Goal: Transaction & Acquisition: Book appointment/travel/reservation

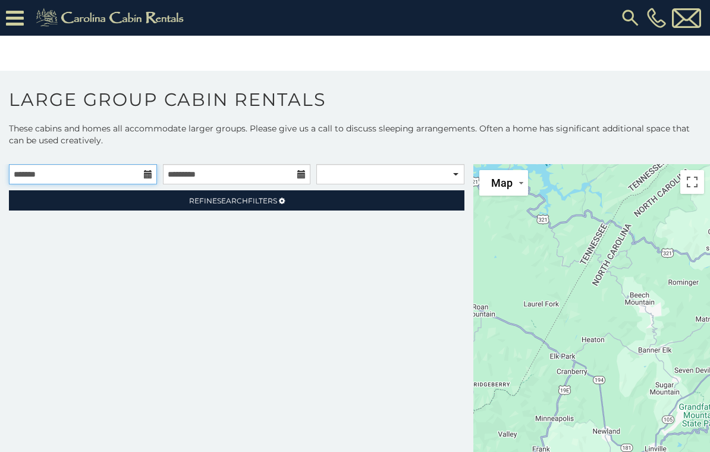
click at [135, 175] on input "text" at bounding box center [83, 174] width 148 height 20
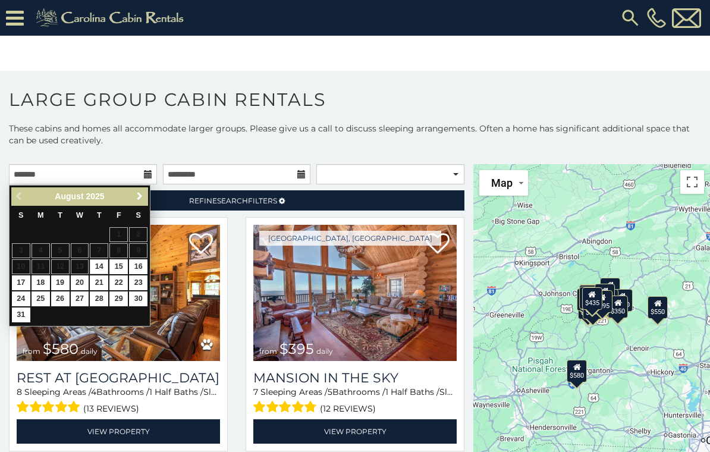
click at [139, 196] on span "Next" at bounding box center [140, 197] width 10 height 10
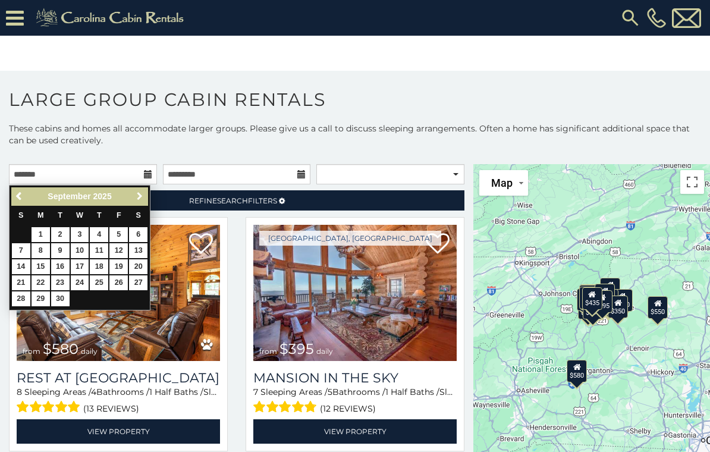
click at [142, 196] on span "Next" at bounding box center [140, 197] width 10 height 10
click at [143, 198] on span "Next" at bounding box center [140, 197] width 10 height 10
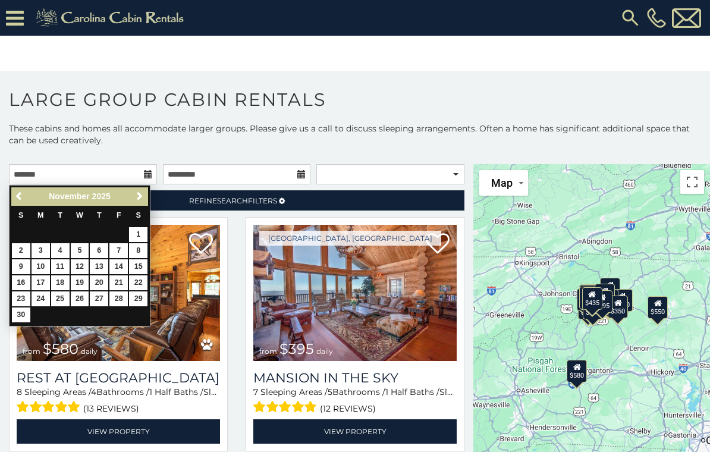
click at [62, 302] on link "25" at bounding box center [60, 299] width 18 height 15
type input "**********"
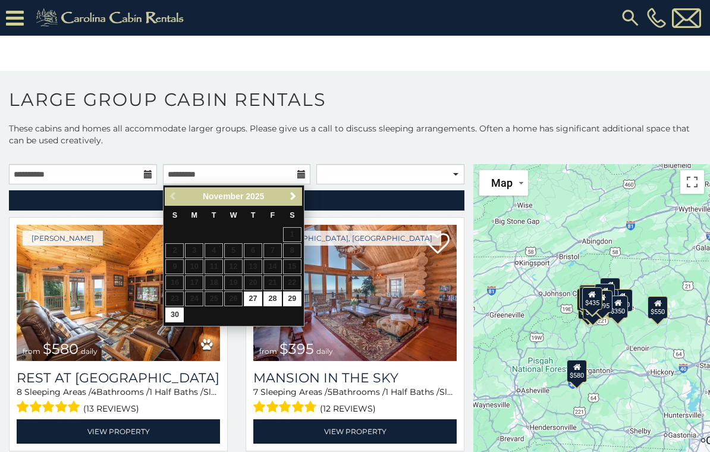
click at [170, 315] on link "30" at bounding box center [174, 315] width 18 height 15
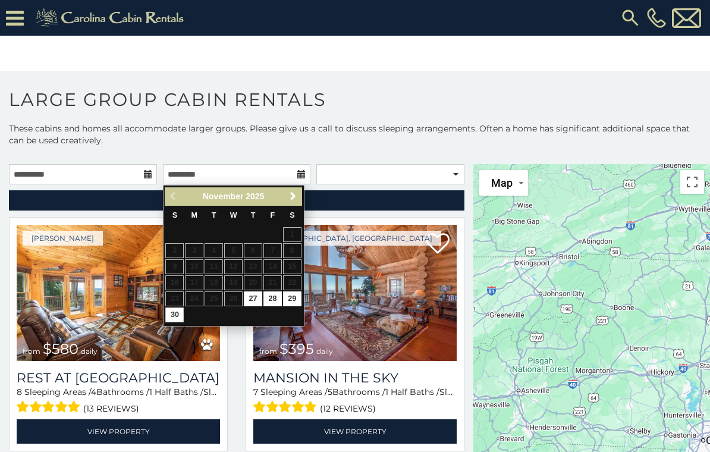
type input "**********"
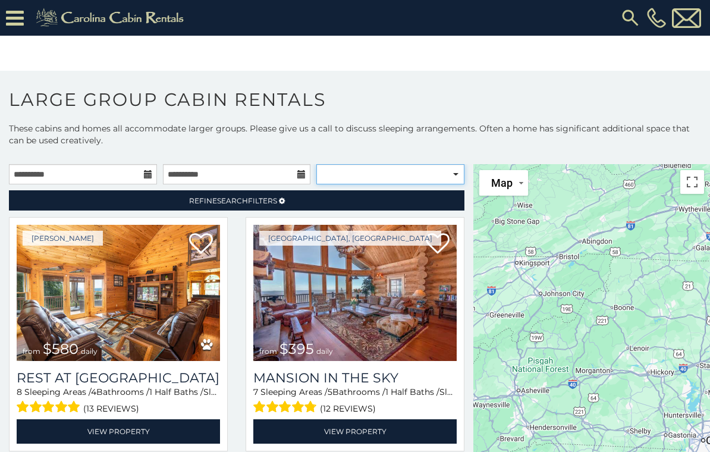
click at [461, 174] on select "**********" at bounding box center [391, 174] width 148 height 20
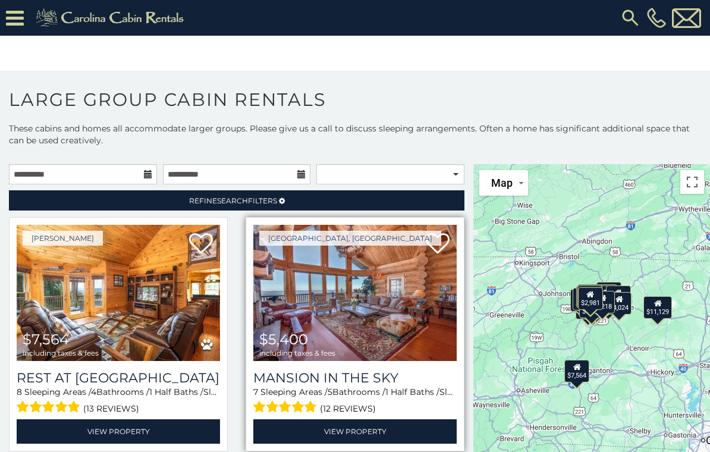
click at [359, 301] on img at bounding box center [354, 293] width 203 height 136
click at [372, 311] on img at bounding box center [354, 293] width 203 height 136
click at [371, 302] on img at bounding box center [354, 293] width 203 height 136
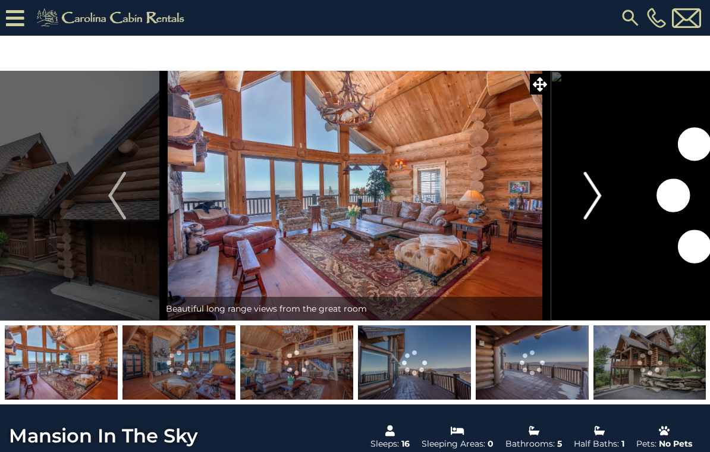
click at [597, 199] on img "Next" at bounding box center [593, 196] width 18 height 48
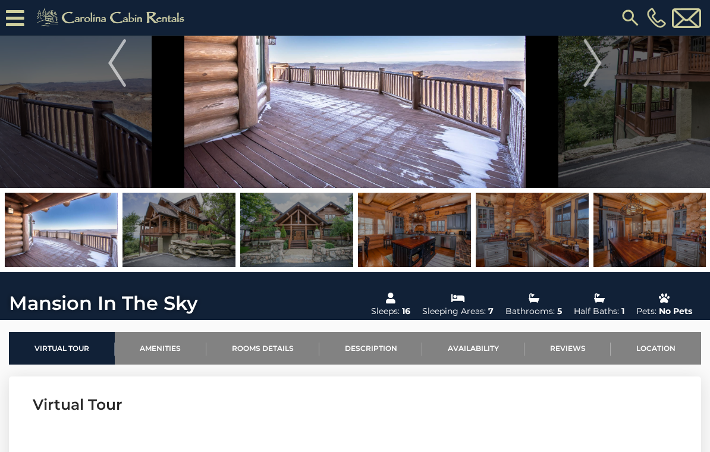
scroll to position [98, 0]
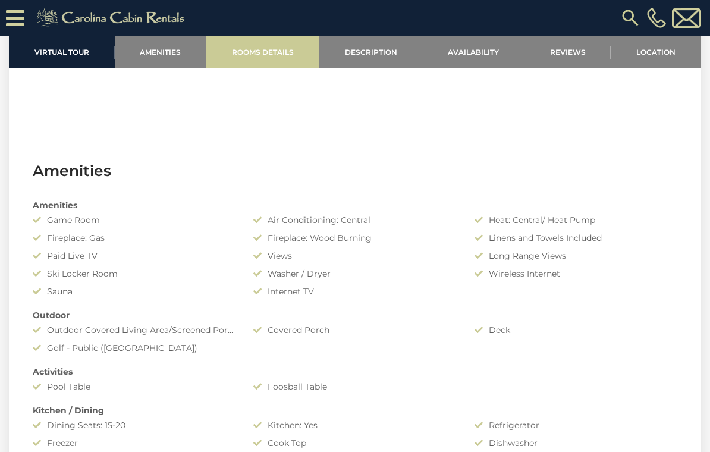
click at [267, 56] on link "Rooms Details" at bounding box center [262, 52] width 113 height 33
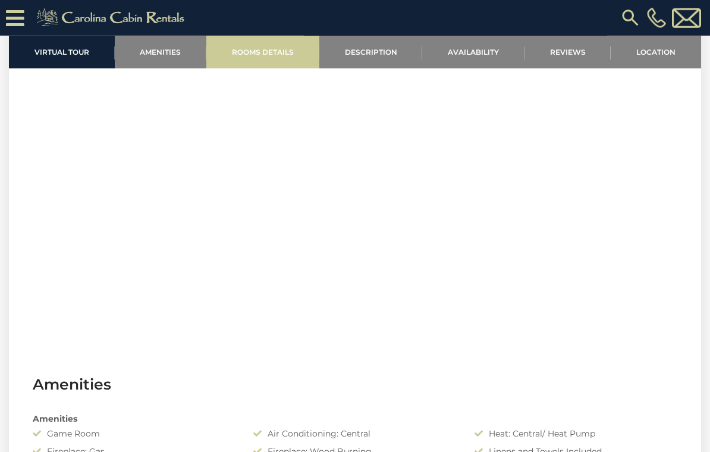
scroll to position [481, 0]
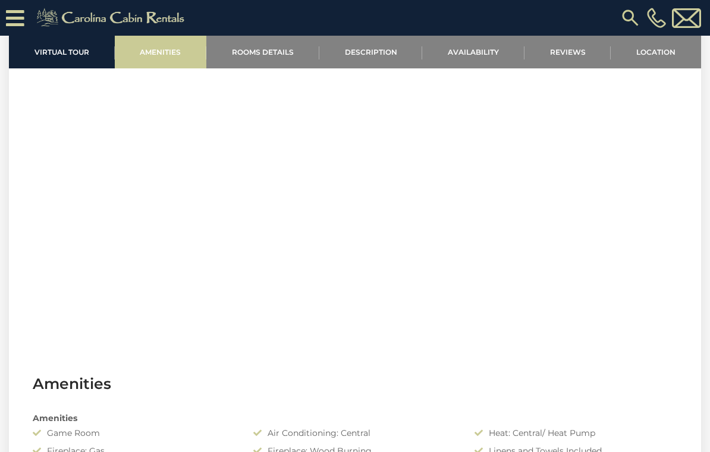
click at [173, 52] on link "Amenities" at bounding box center [161, 52] width 92 height 33
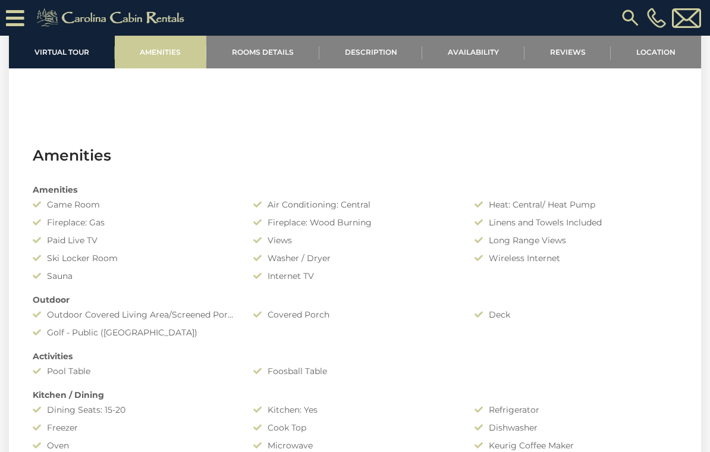
scroll to position [747, 0]
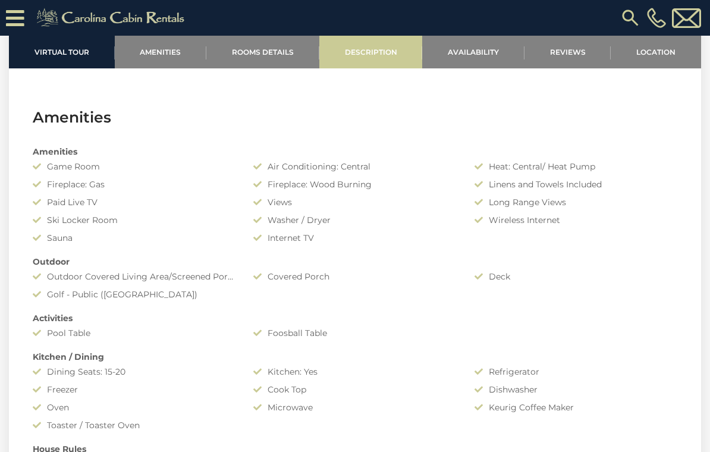
click at [371, 52] on link "Description" at bounding box center [372, 52] width 104 height 33
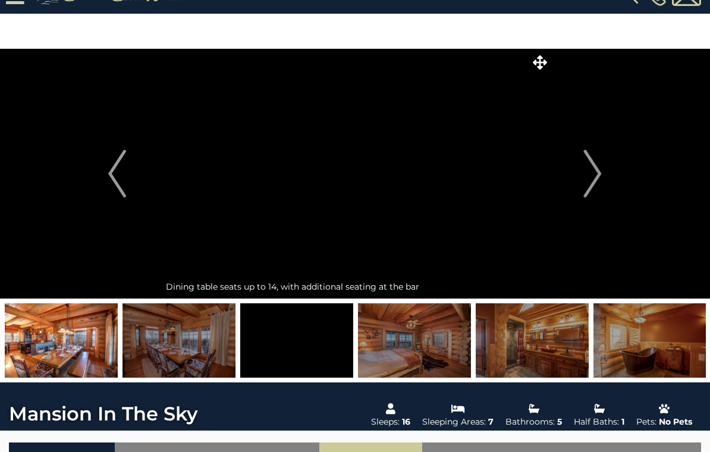
scroll to position [23, 0]
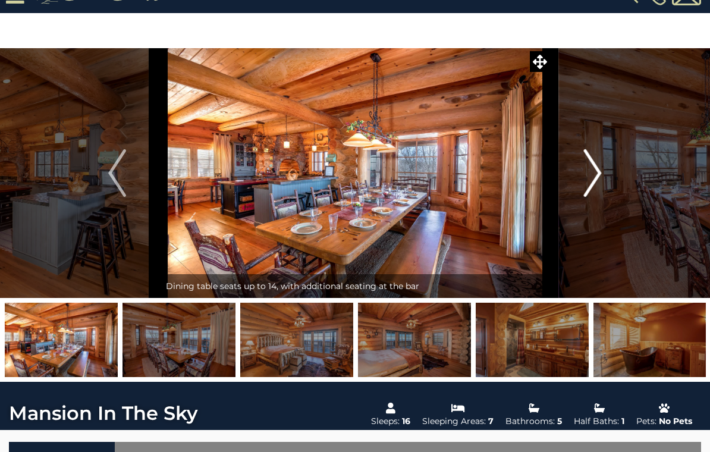
click at [600, 180] on img "Next" at bounding box center [593, 173] width 18 height 48
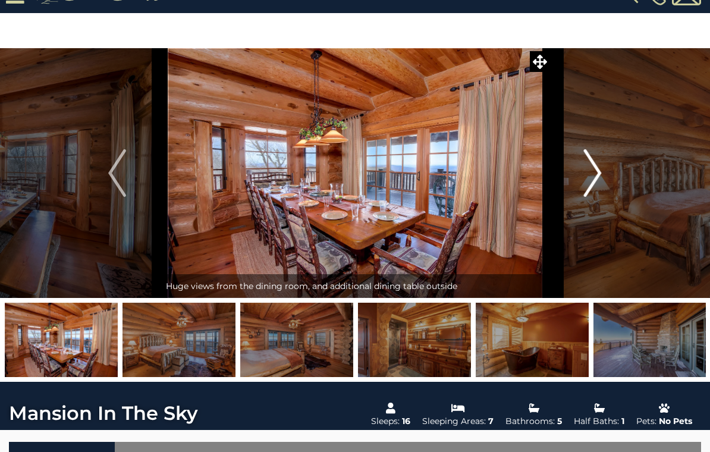
scroll to position [23, 0]
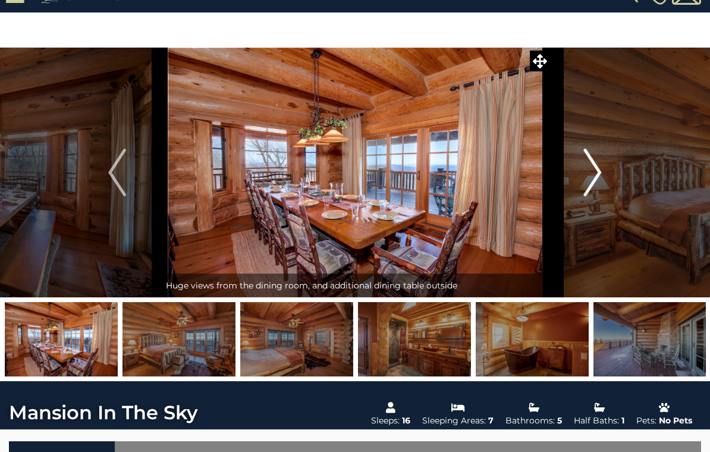
click at [580, 181] on button "Next" at bounding box center [593, 173] width 86 height 250
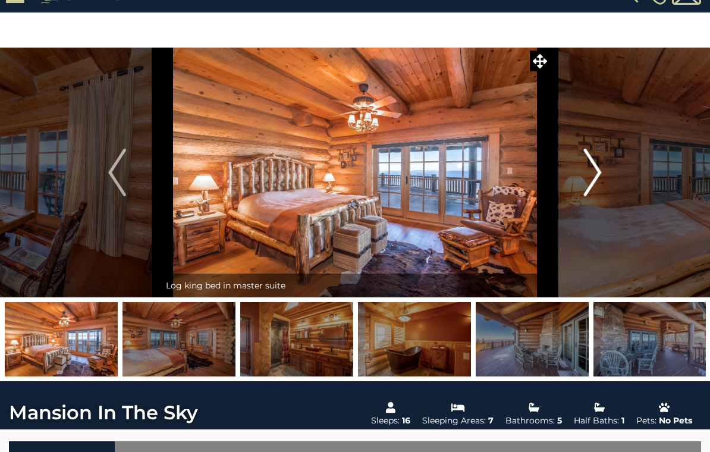
click at [584, 184] on button "Next" at bounding box center [593, 173] width 86 height 250
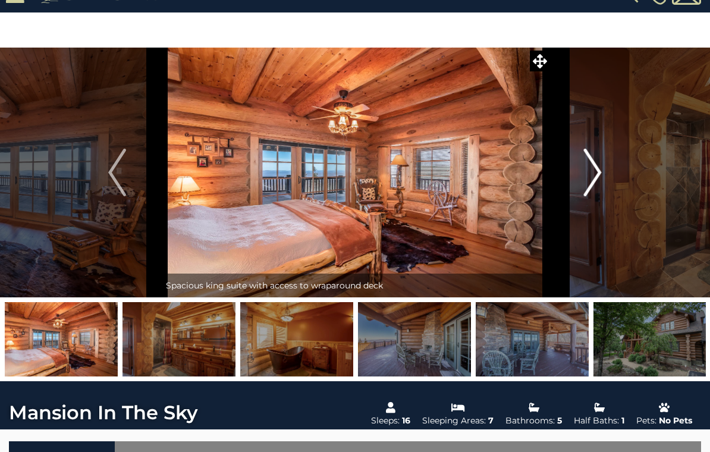
click at [595, 178] on img "Next" at bounding box center [593, 173] width 18 height 48
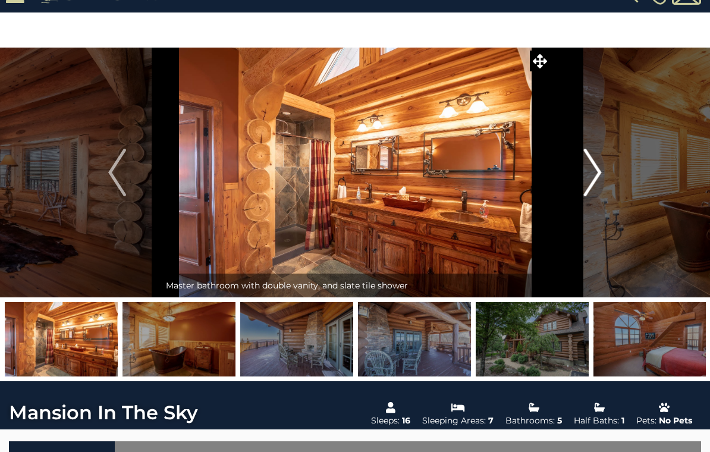
click at [584, 194] on button "Next" at bounding box center [593, 173] width 86 height 250
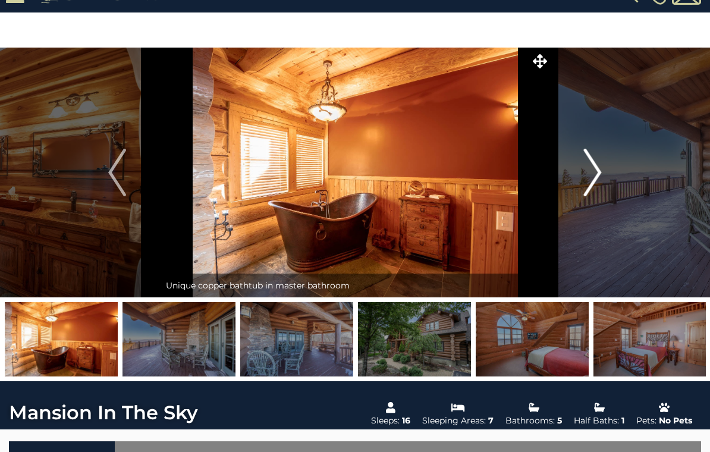
click at [595, 173] on img "Next" at bounding box center [593, 173] width 18 height 48
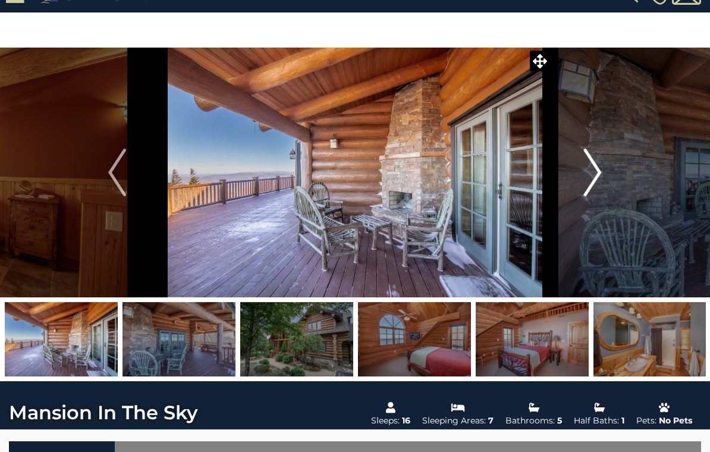
click at [591, 184] on img "Next" at bounding box center [593, 173] width 18 height 48
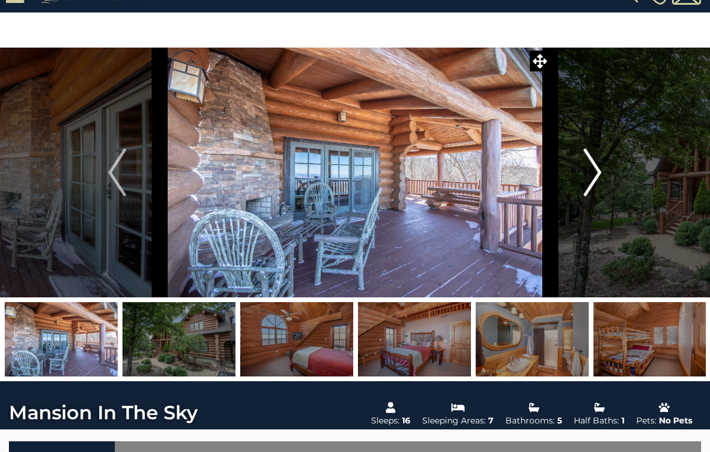
click at [590, 178] on img "Next" at bounding box center [593, 173] width 18 height 48
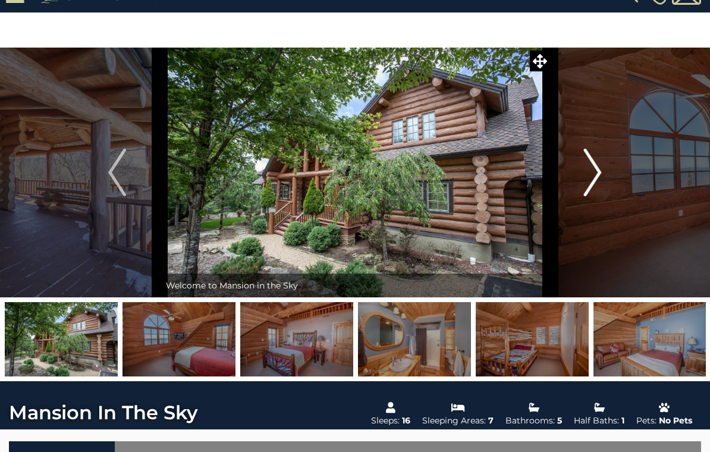
click at [594, 187] on img "Next" at bounding box center [593, 173] width 18 height 48
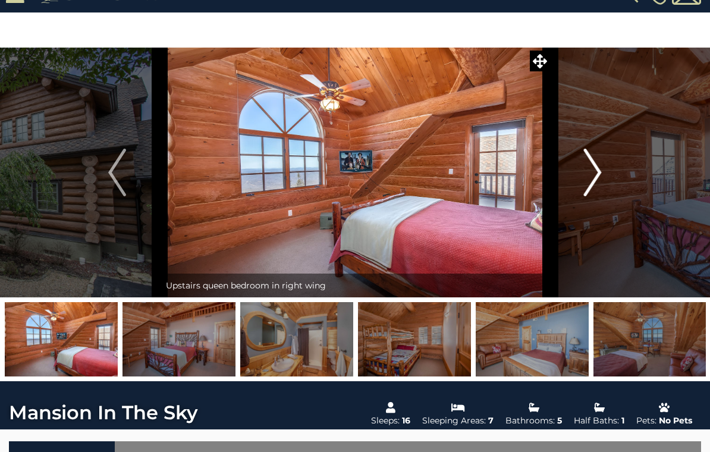
click at [587, 181] on img "Next" at bounding box center [593, 173] width 18 height 48
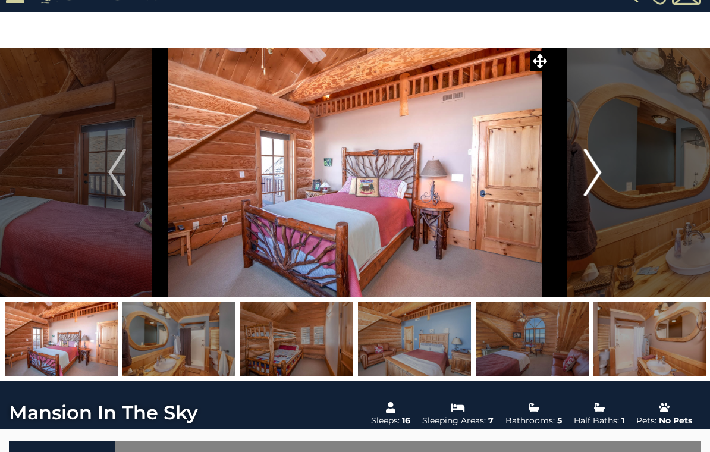
click at [591, 178] on img "Next" at bounding box center [593, 173] width 18 height 48
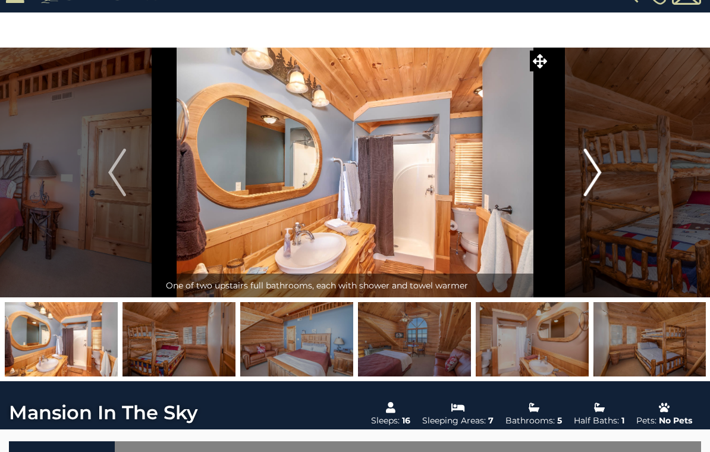
click at [585, 184] on img "Next" at bounding box center [593, 173] width 18 height 48
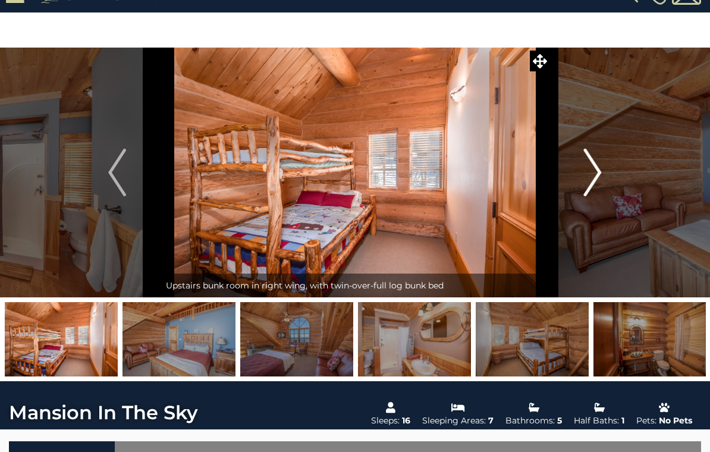
click at [602, 186] on img "Next" at bounding box center [593, 173] width 18 height 48
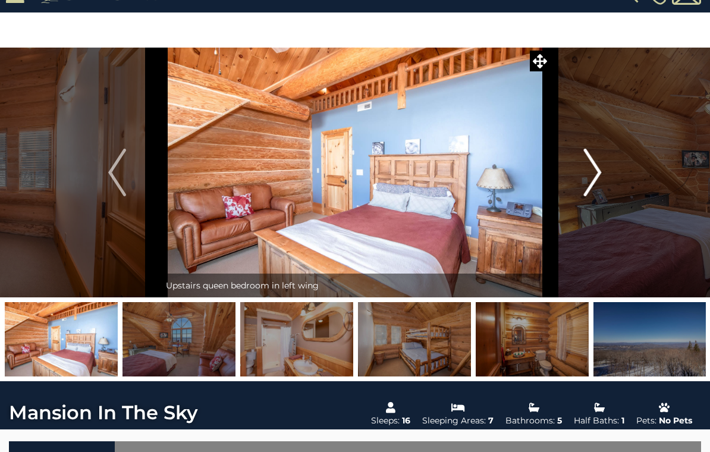
click at [593, 184] on img "Next" at bounding box center [593, 173] width 18 height 48
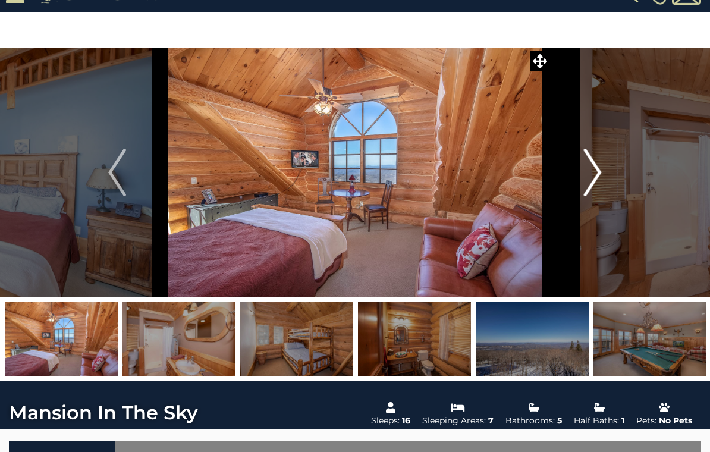
click at [597, 178] on img "Next" at bounding box center [593, 173] width 18 height 48
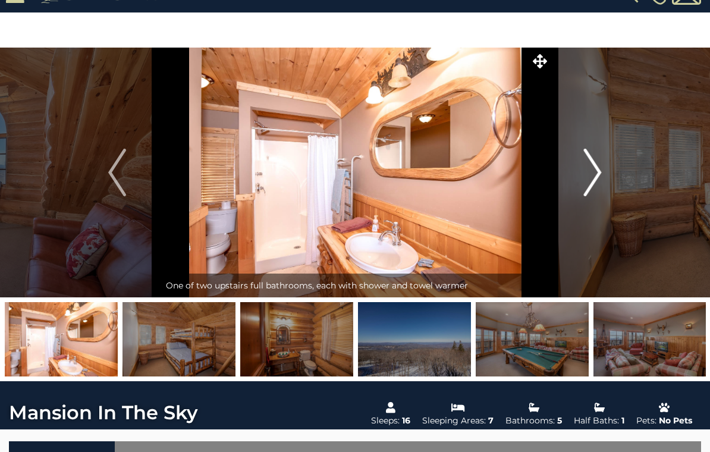
click at [596, 183] on img "Next" at bounding box center [593, 173] width 18 height 48
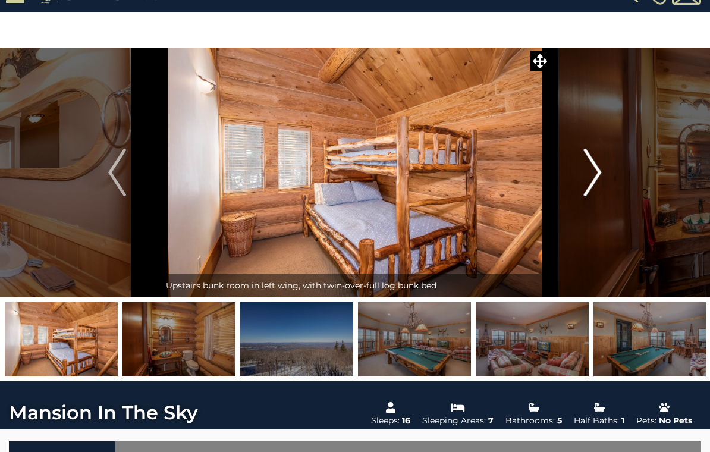
click at [597, 182] on img "Next" at bounding box center [593, 173] width 18 height 48
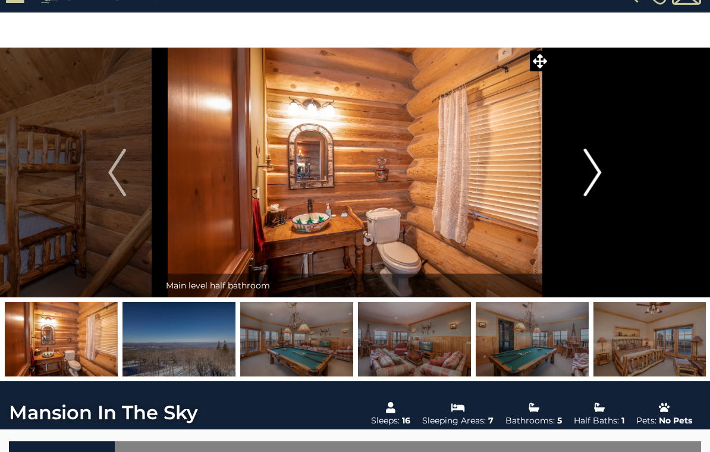
click at [590, 180] on img "Next" at bounding box center [593, 173] width 18 height 48
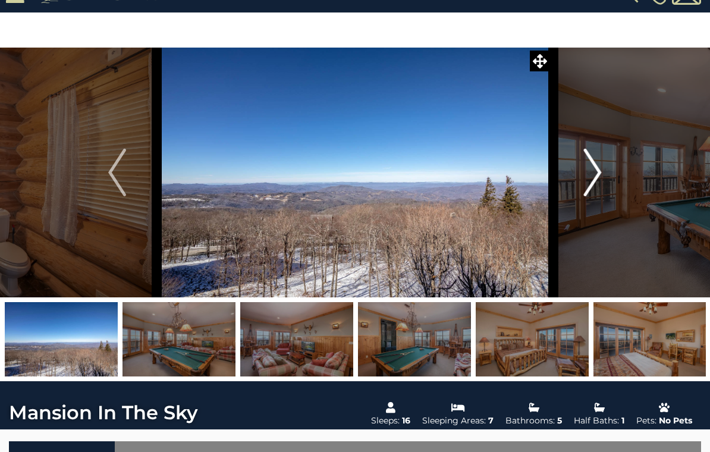
click at [599, 177] on img "Next" at bounding box center [593, 173] width 18 height 48
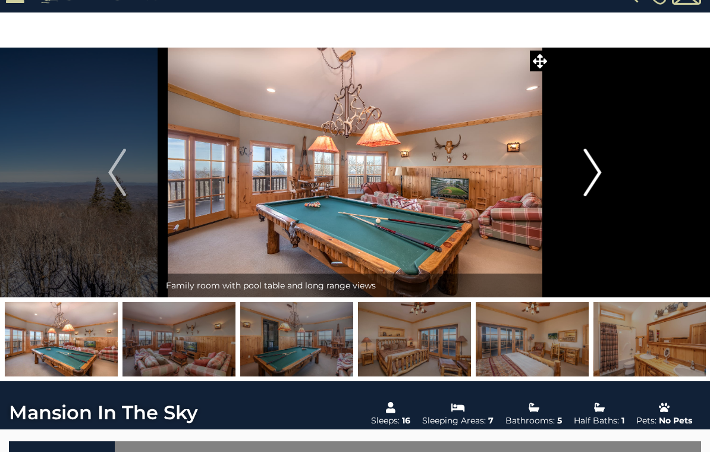
click at [585, 178] on img "Next" at bounding box center [593, 173] width 18 height 48
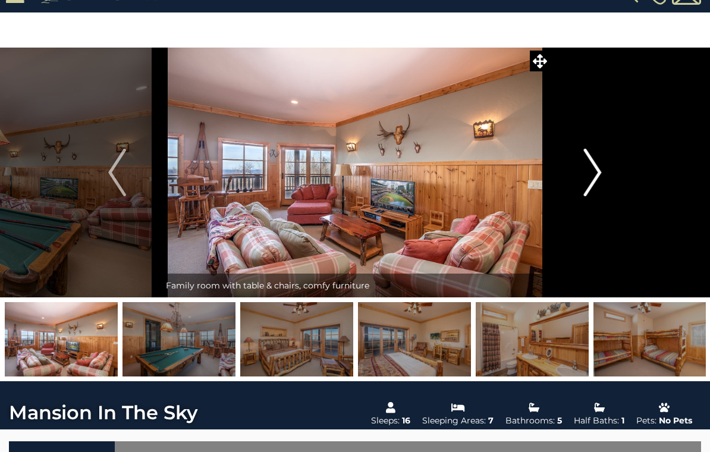
click at [595, 179] on img "Next" at bounding box center [593, 173] width 18 height 48
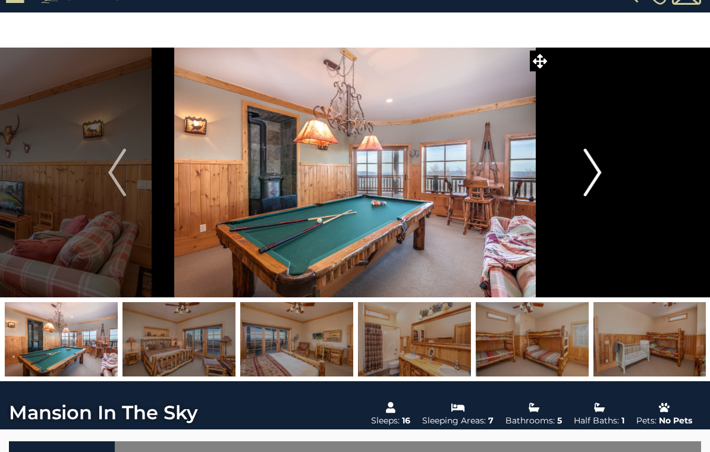
click at [589, 178] on img "Next" at bounding box center [593, 173] width 18 height 48
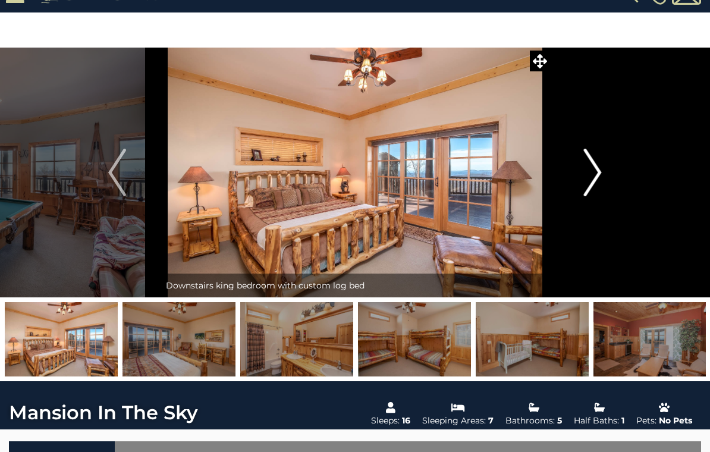
click at [578, 178] on button "Next" at bounding box center [593, 173] width 86 height 250
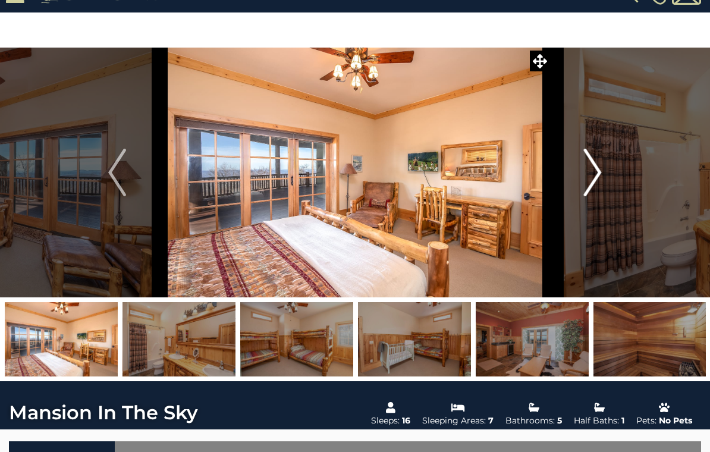
click at [585, 182] on img "Next" at bounding box center [593, 173] width 18 height 48
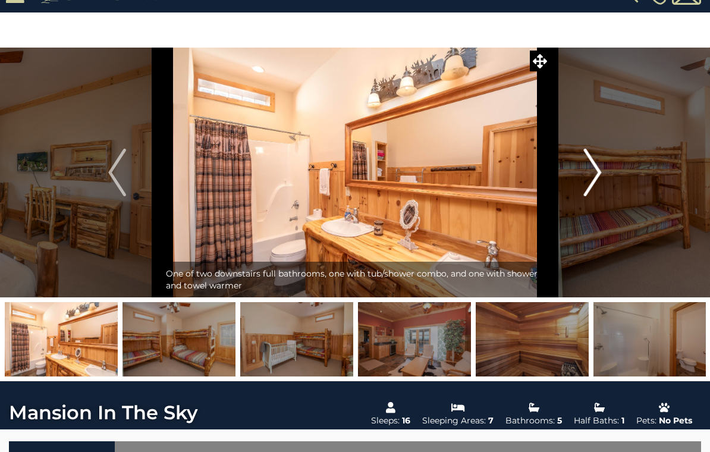
click at [595, 172] on img "Next" at bounding box center [593, 173] width 18 height 48
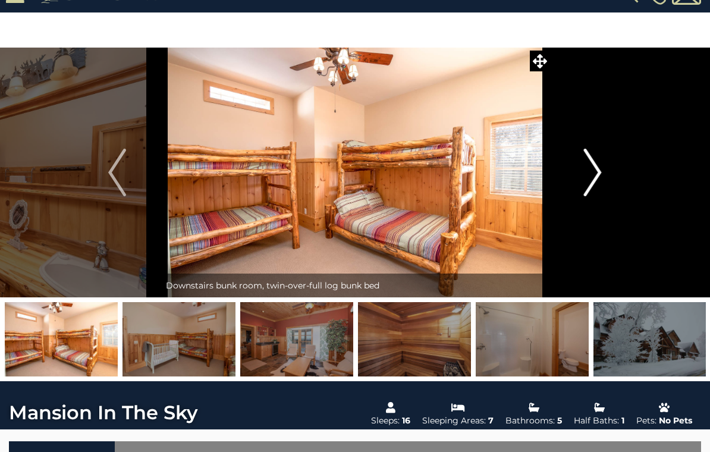
click at [603, 178] on button "Next" at bounding box center [593, 173] width 86 height 250
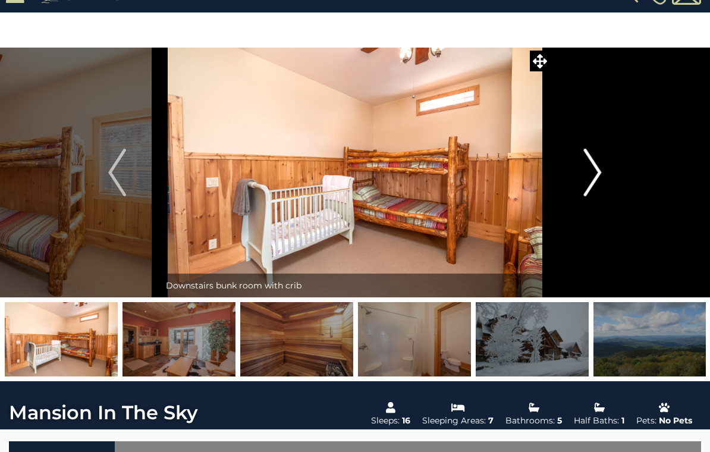
click at [580, 184] on button "Next" at bounding box center [593, 173] width 86 height 250
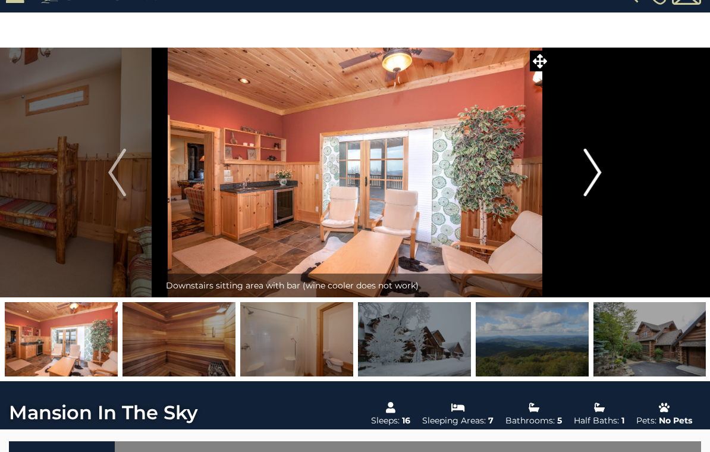
click at [592, 178] on img "Next" at bounding box center [593, 173] width 18 height 48
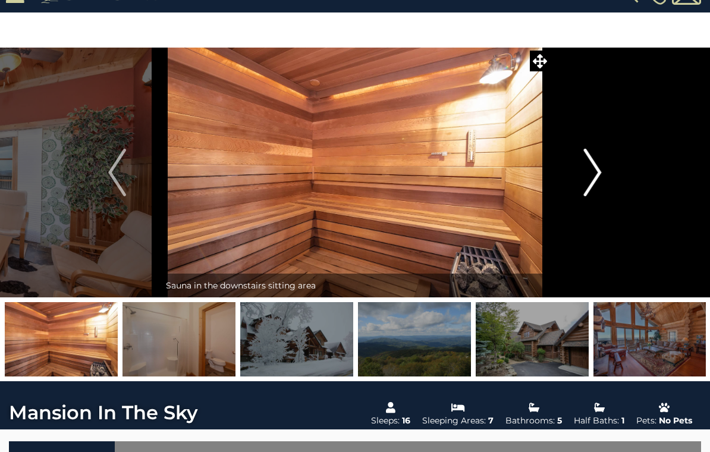
click at [591, 176] on img "Next" at bounding box center [593, 173] width 18 height 48
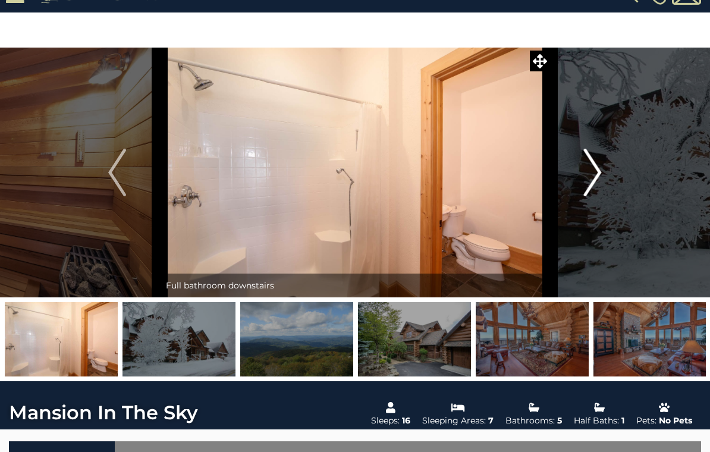
click at [592, 179] on img "Next" at bounding box center [593, 173] width 18 height 48
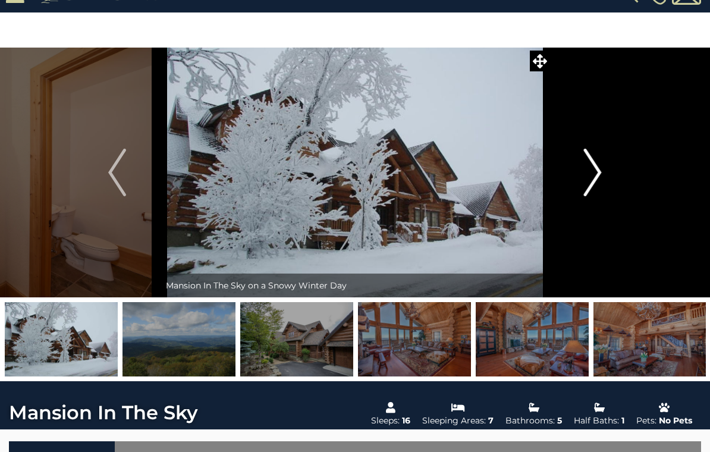
click at [594, 178] on img "Next" at bounding box center [593, 173] width 18 height 48
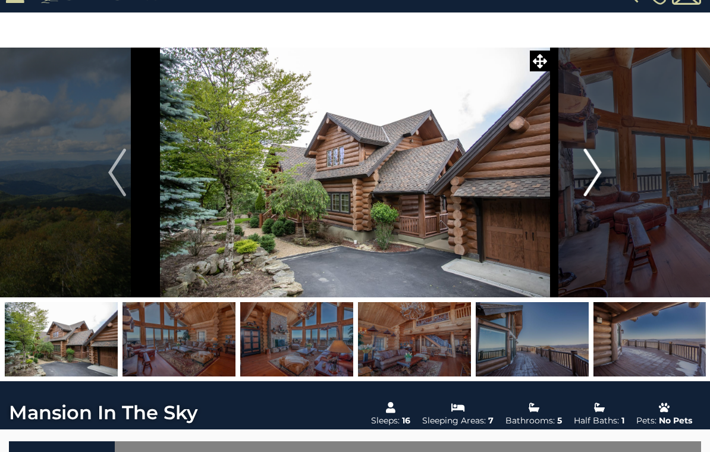
click at [595, 185] on img "Next" at bounding box center [593, 173] width 18 height 48
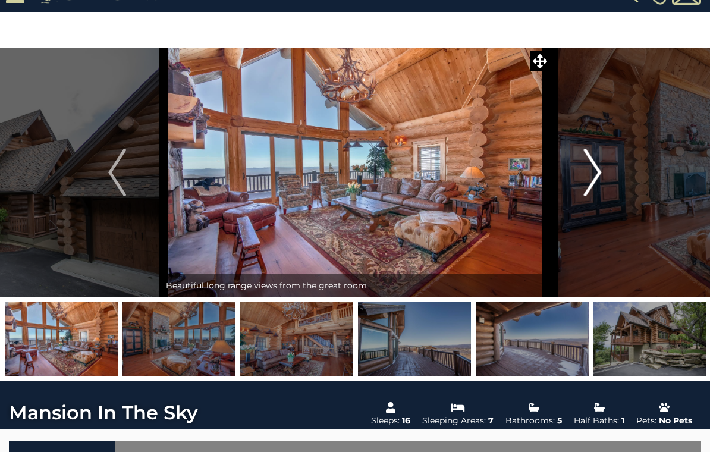
click at [343, 174] on img at bounding box center [355, 173] width 391 height 250
click at [585, 180] on img "Next" at bounding box center [593, 173] width 18 height 48
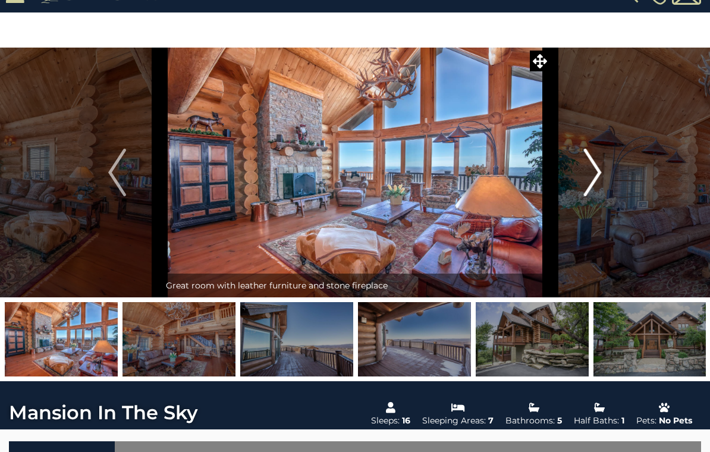
click at [588, 180] on img "Next" at bounding box center [593, 173] width 18 height 48
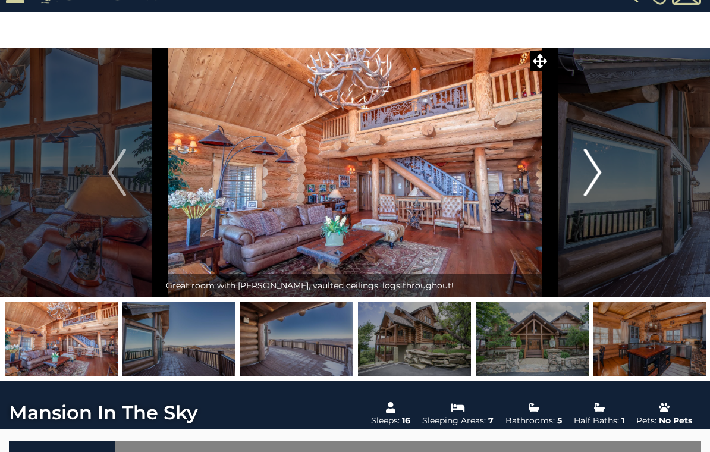
click at [601, 181] on img "Next" at bounding box center [593, 173] width 18 height 48
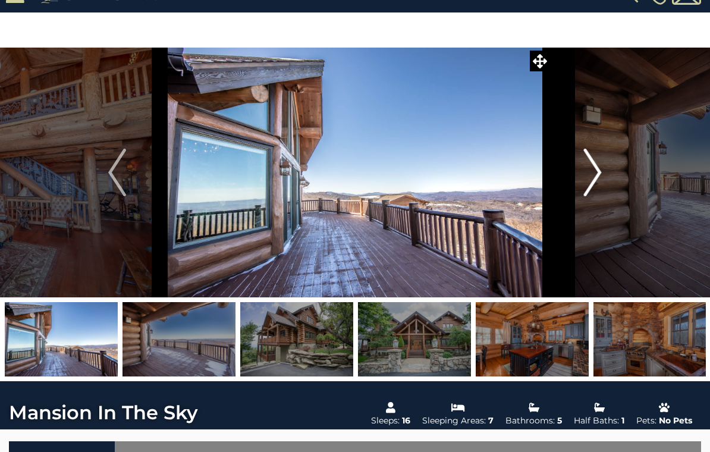
click at [464, 191] on img at bounding box center [355, 173] width 391 height 250
click at [595, 185] on img "Next" at bounding box center [593, 173] width 18 height 48
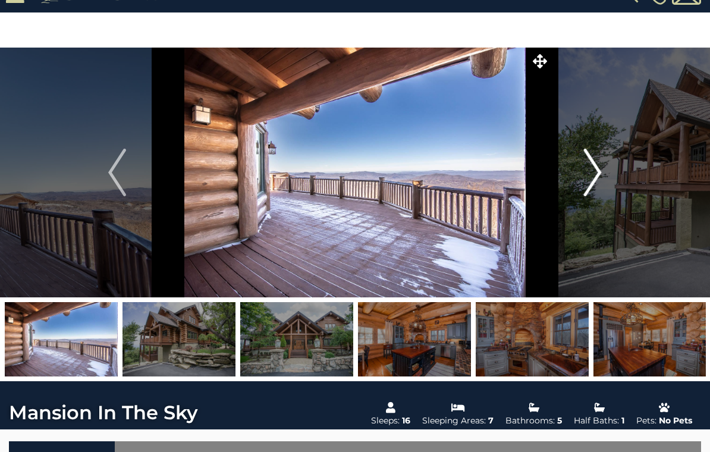
click at [594, 171] on img "Next" at bounding box center [593, 173] width 18 height 48
click at [604, 172] on button "Next" at bounding box center [593, 173] width 86 height 250
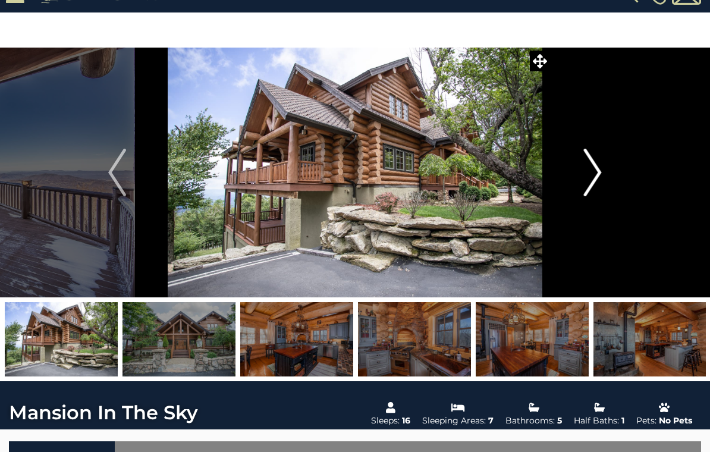
click at [593, 176] on img "Next" at bounding box center [593, 173] width 18 height 48
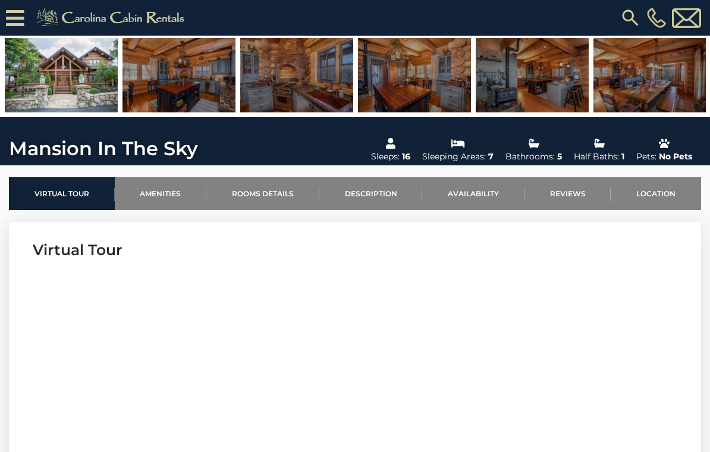
scroll to position [257, 0]
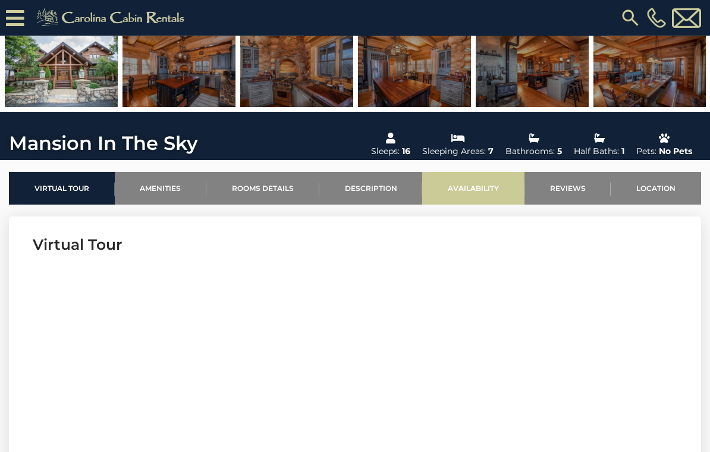
click at [484, 190] on link "Availability" at bounding box center [473, 188] width 102 height 33
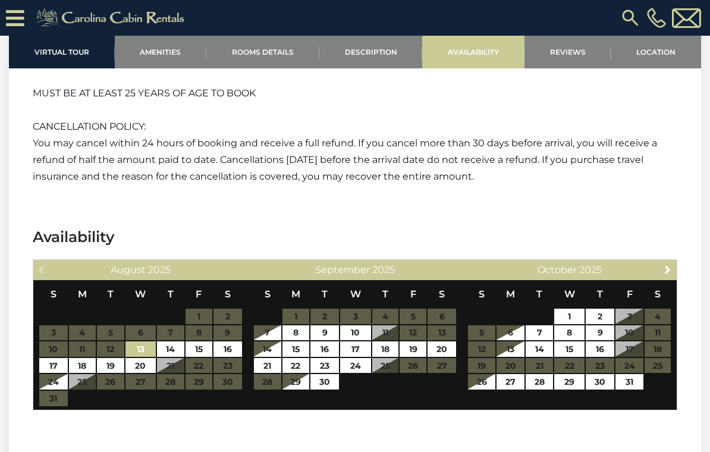
scroll to position [2884, 0]
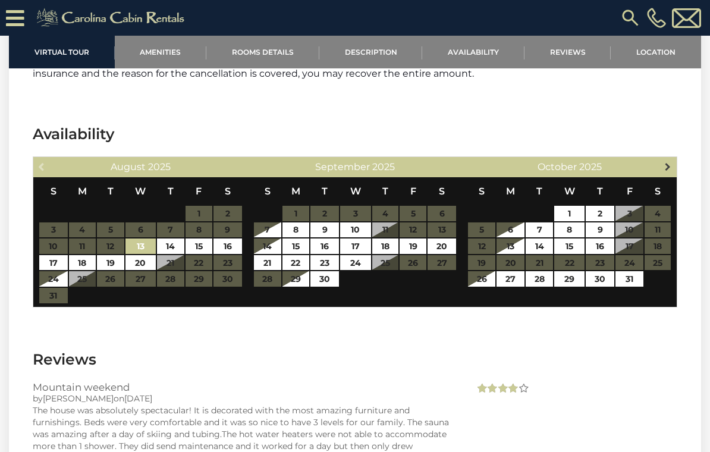
click at [666, 162] on span "Next" at bounding box center [668, 167] width 10 height 10
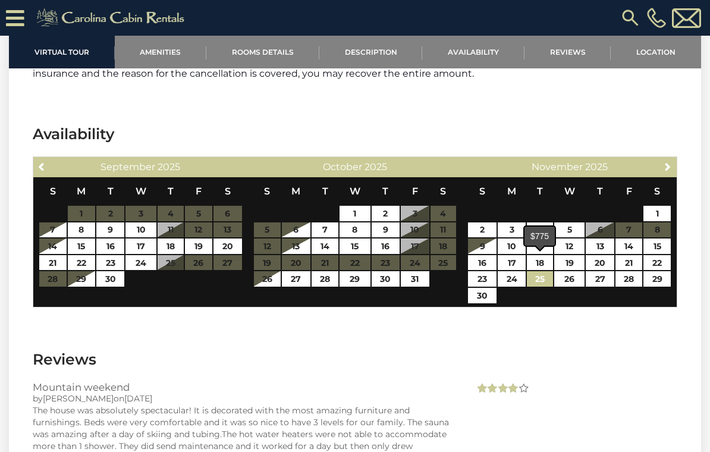
click at [544, 271] on link "25" at bounding box center [540, 278] width 26 height 15
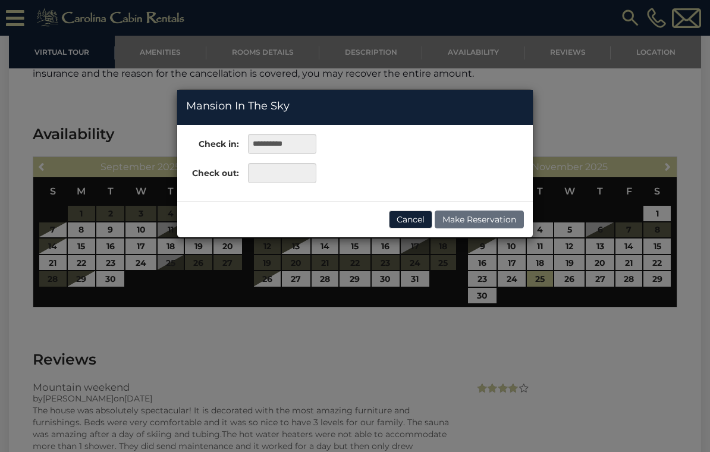
click at [490, 286] on div "**********" at bounding box center [355, 226] width 710 height 452
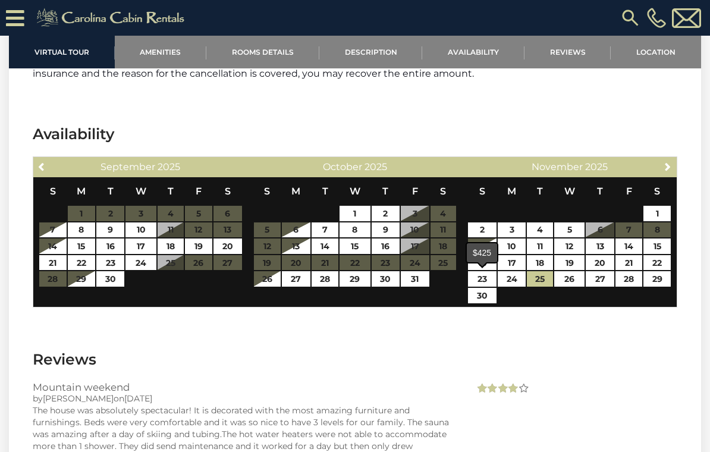
click at [487, 288] on link "30" at bounding box center [482, 295] width 28 height 15
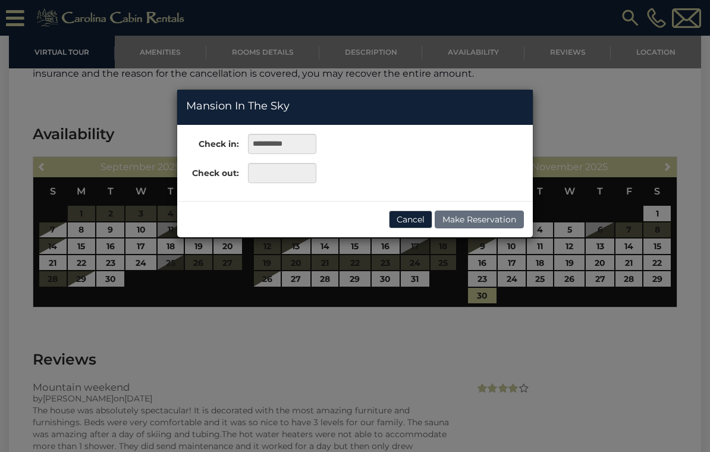
click at [547, 269] on div "**********" at bounding box center [355, 226] width 710 height 452
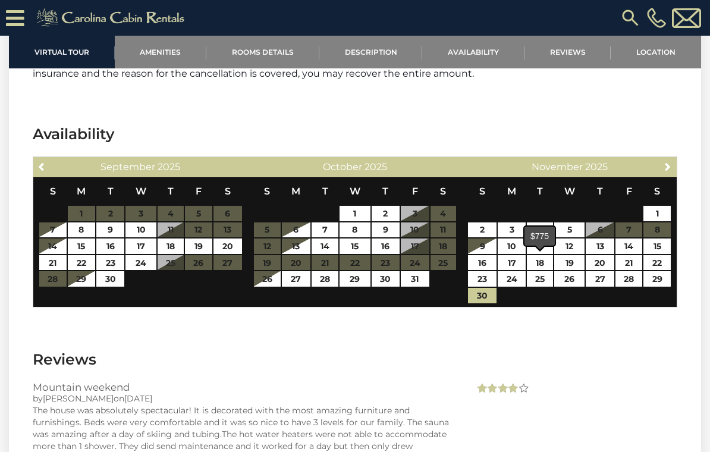
click at [541, 271] on link "25" at bounding box center [540, 278] width 26 height 15
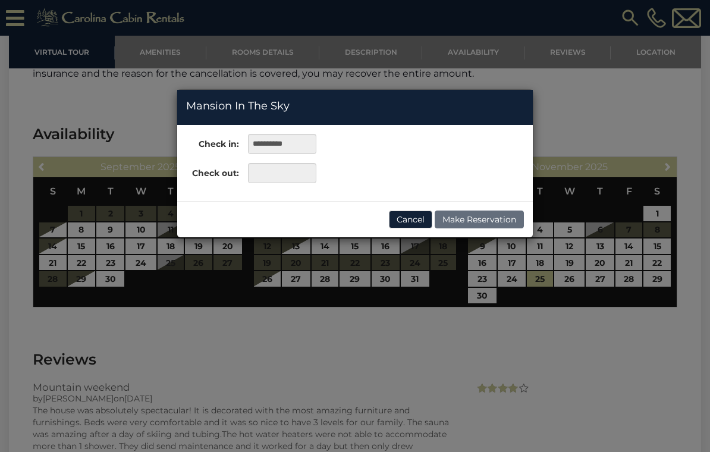
click at [486, 285] on div "**********" at bounding box center [355, 226] width 710 height 452
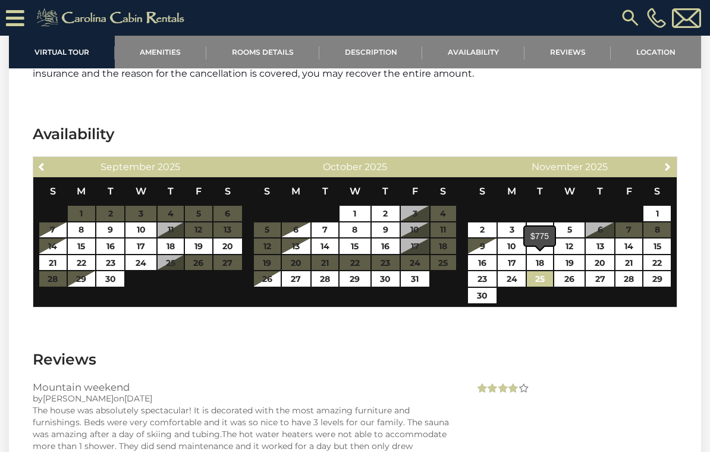
click at [543, 271] on link "25" at bounding box center [540, 278] width 26 height 15
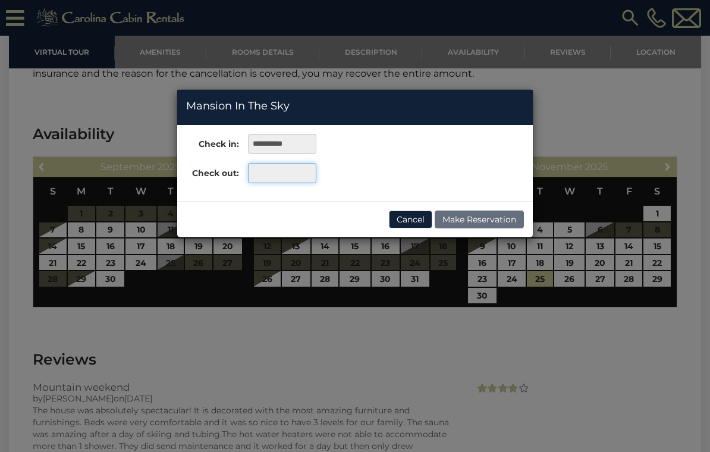
click at [286, 178] on input "text" at bounding box center [282, 173] width 68 height 20
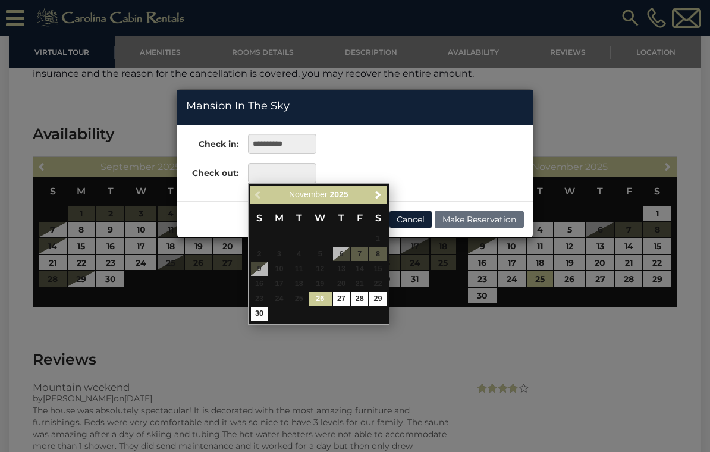
click at [491, 282] on div "**********" at bounding box center [355, 226] width 710 height 452
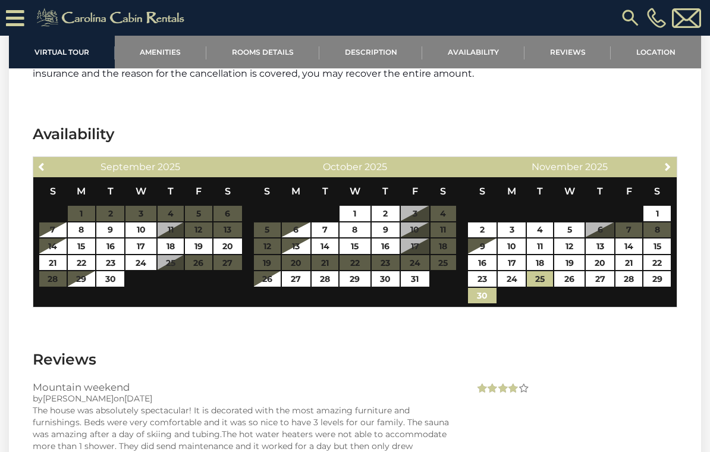
click at [486, 288] on link "30" at bounding box center [482, 295] width 28 height 15
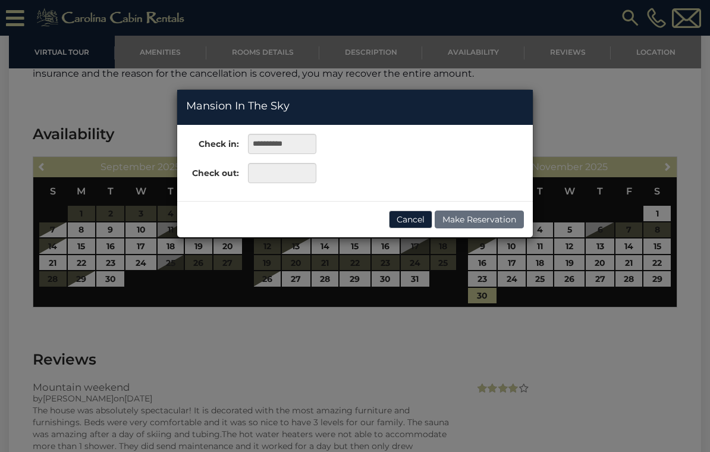
click at [541, 266] on div "**********" at bounding box center [355, 226] width 710 height 452
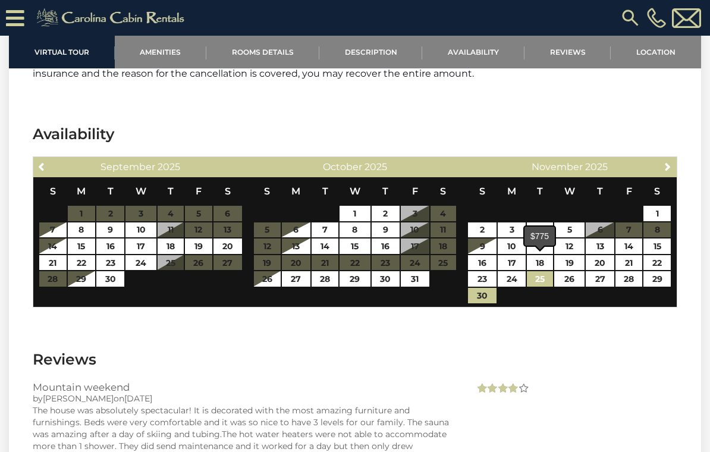
click at [545, 271] on link "25" at bounding box center [540, 278] width 26 height 15
type input "**********"
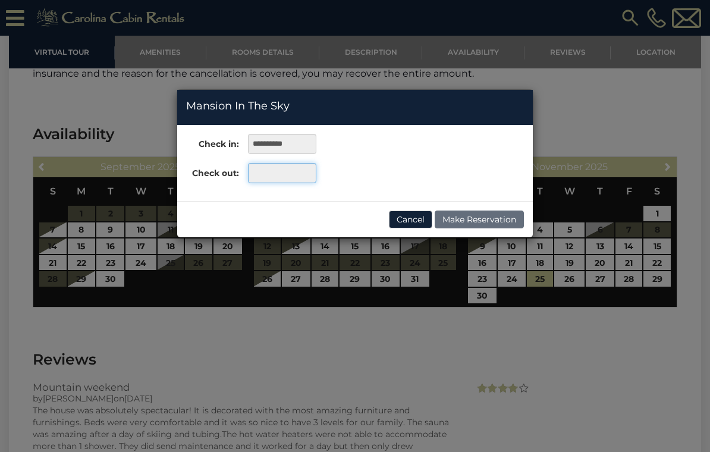
click at [281, 178] on input "text" at bounding box center [282, 173] width 68 height 20
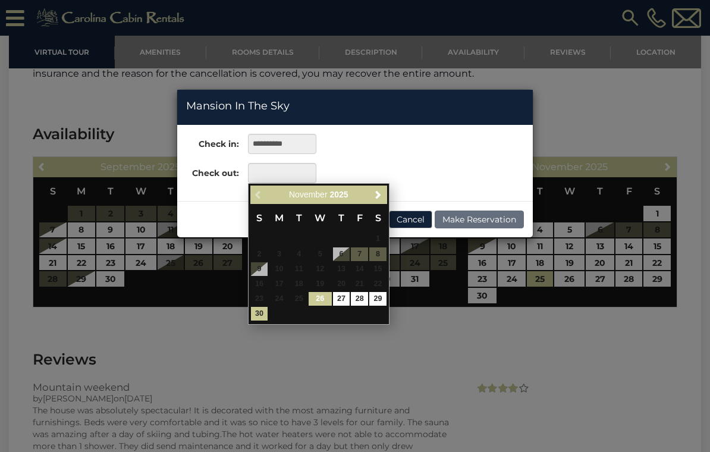
click at [264, 317] on link "30" at bounding box center [259, 314] width 17 height 14
type input "**********"
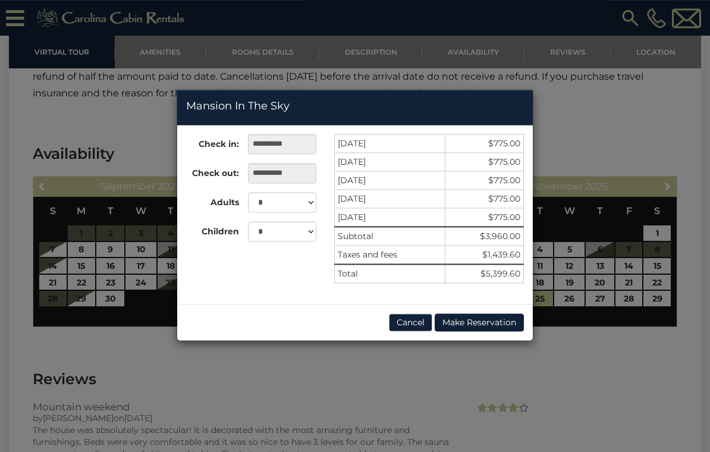
scroll to position [2864, 0]
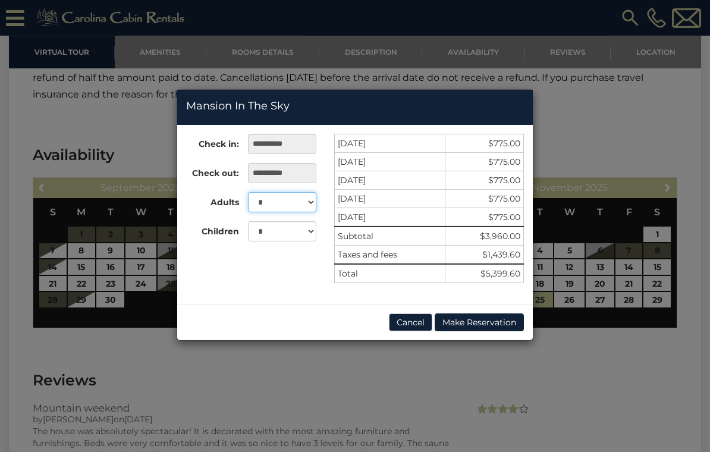
click at [303, 204] on select "* * * * * * * * * ** ** ** ** ** ** **" at bounding box center [282, 202] width 68 height 20
select select "**"
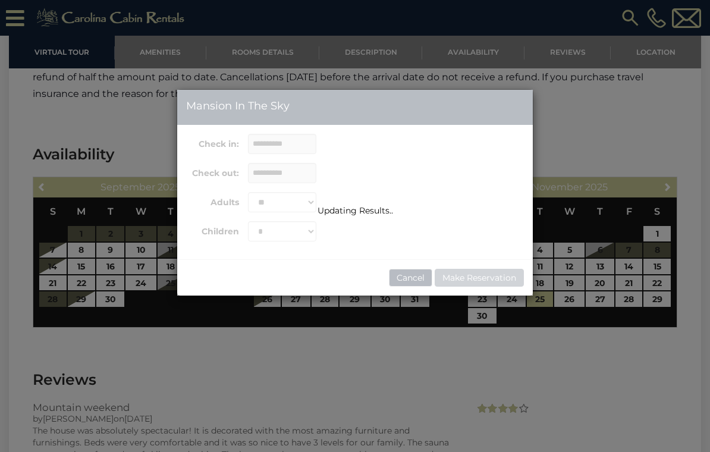
click at [303, 203] on div "Updating Results.." at bounding box center [355, 193] width 356 height 46
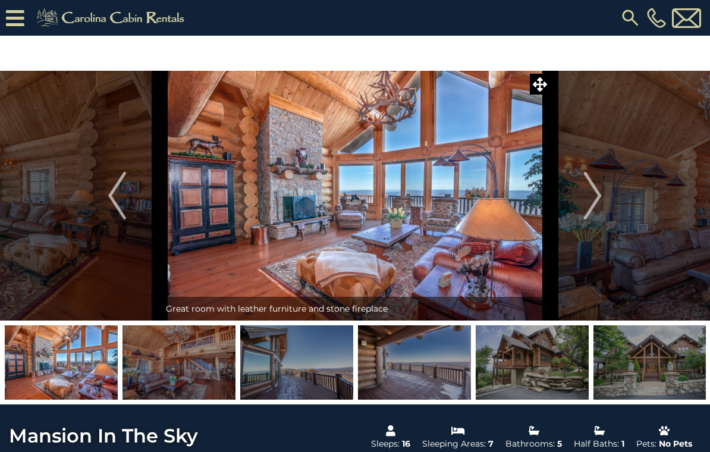
click at [71, 388] on img at bounding box center [61, 362] width 113 height 74
click at [201, 371] on img at bounding box center [179, 362] width 113 height 74
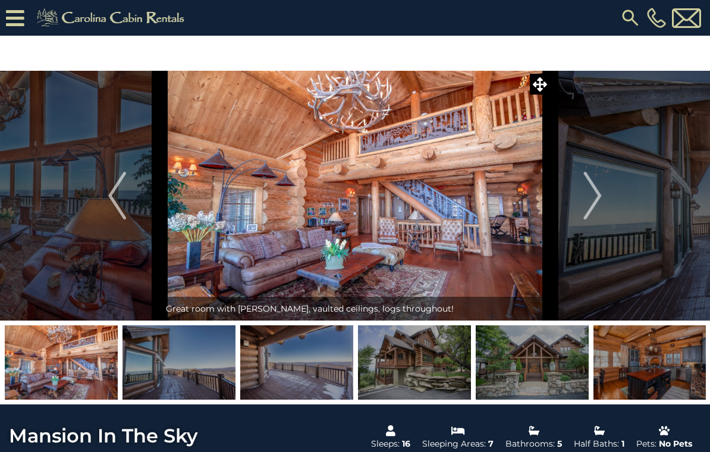
click at [306, 372] on img at bounding box center [296, 362] width 113 height 74
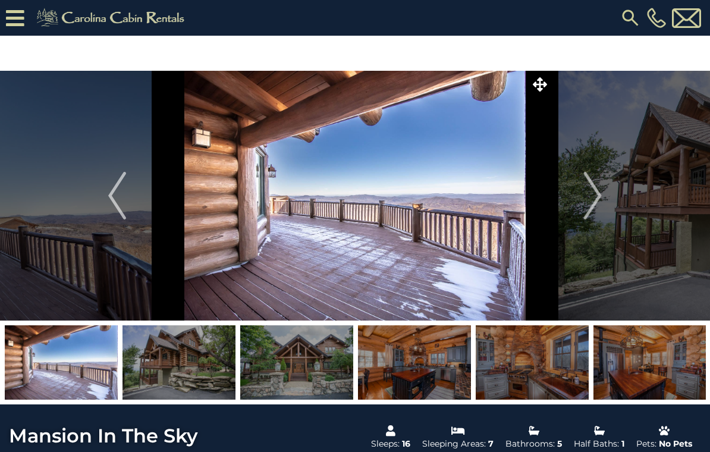
click at [425, 367] on img at bounding box center [414, 362] width 113 height 74
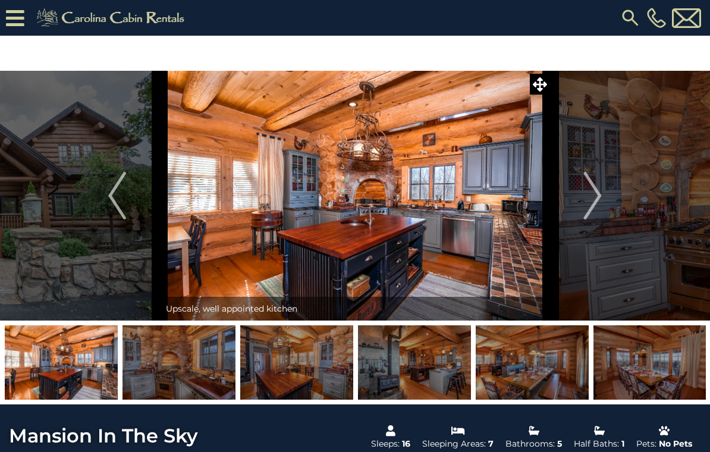
click at [427, 378] on img at bounding box center [414, 362] width 113 height 74
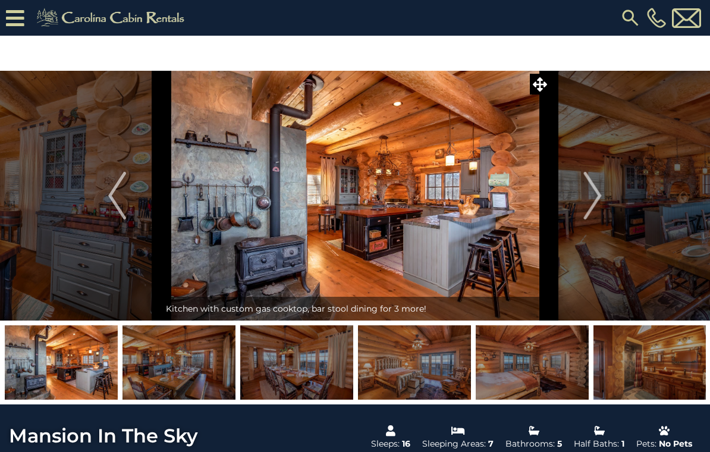
click at [418, 368] on img at bounding box center [414, 362] width 113 height 74
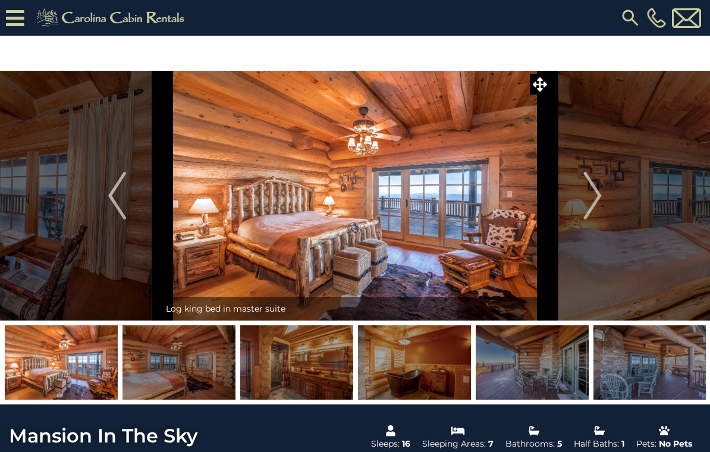
click at [431, 361] on img at bounding box center [414, 362] width 113 height 74
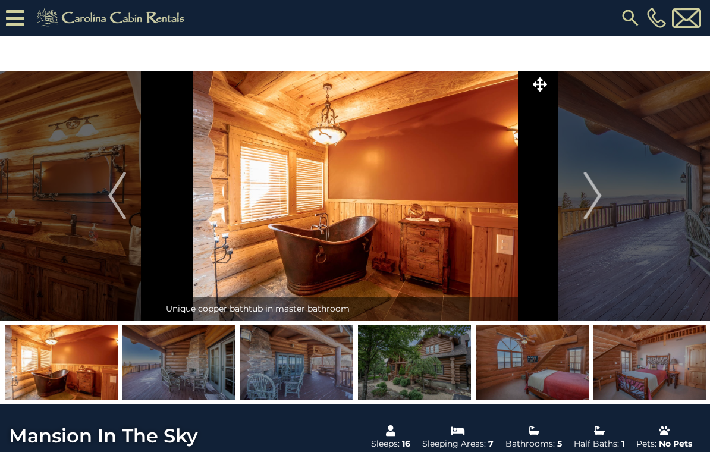
click at [431, 372] on img at bounding box center [414, 362] width 113 height 74
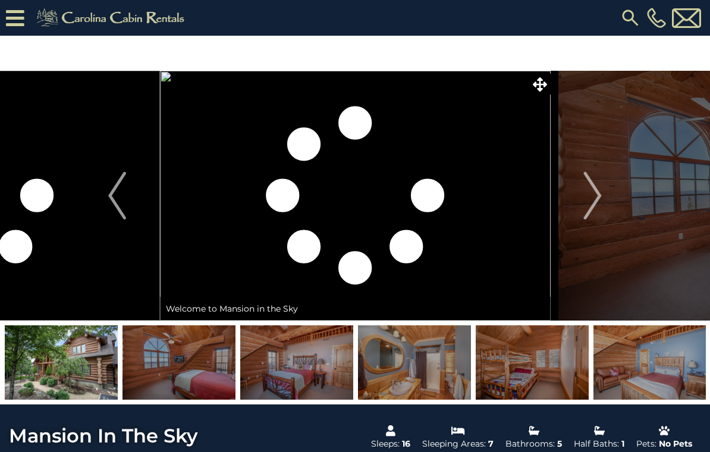
click at [421, 369] on img at bounding box center [414, 362] width 113 height 74
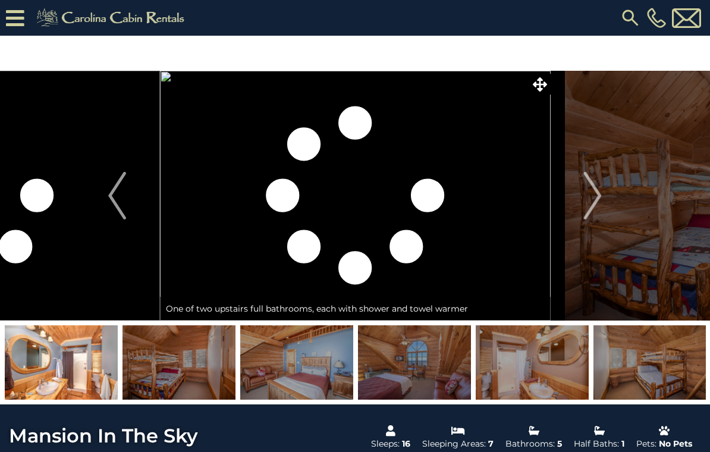
click at [421, 372] on img at bounding box center [414, 362] width 113 height 74
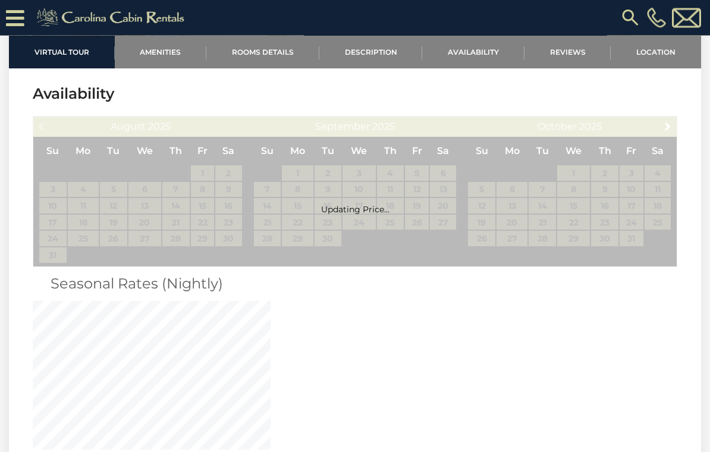
scroll to position [2578, 0]
click at [582, 203] on div "Updating Price..." at bounding box center [355, 208] width 645 height 11
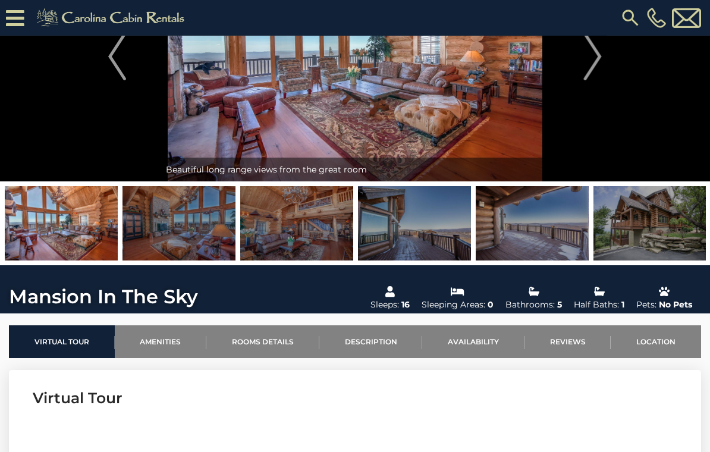
scroll to position [0, 0]
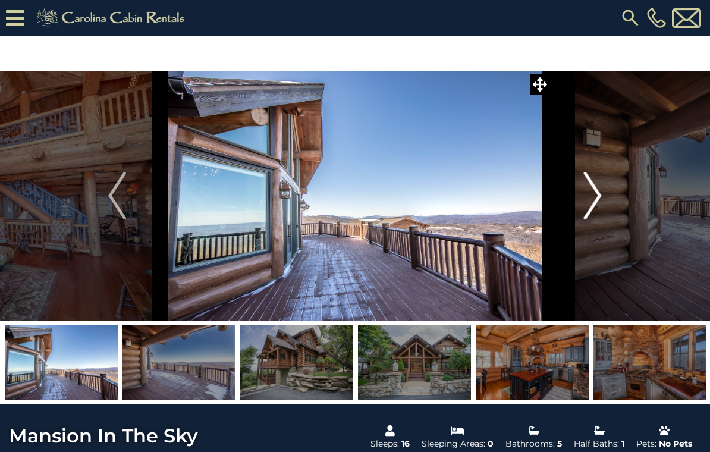
click at [607, 190] on button "Next" at bounding box center [593, 196] width 86 height 250
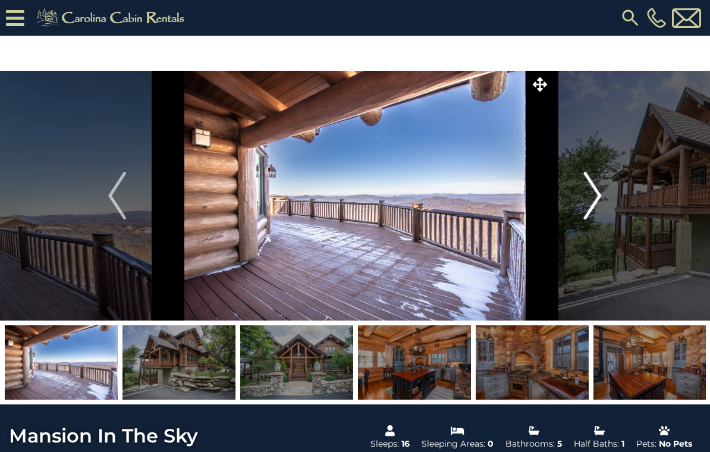
click at [595, 201] on img "Next" at bounding box center [593, 196] width 18 height 48
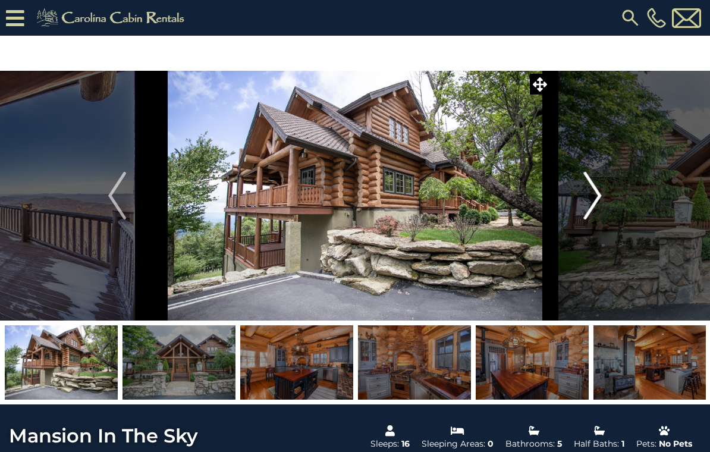
click at [591, 203] on img "Next" at bounding box center [593, 196] width 18 height 48
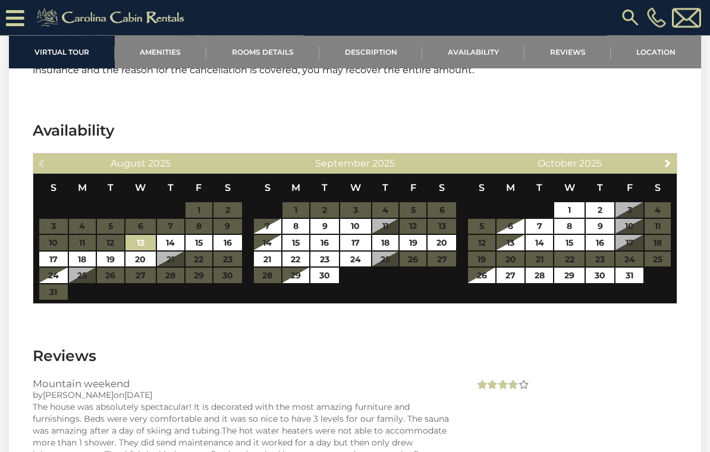
scroll to position [2888, 0]
click at [675, 155] on link "Next" at bounding box center [668, 162] width 15 height 15
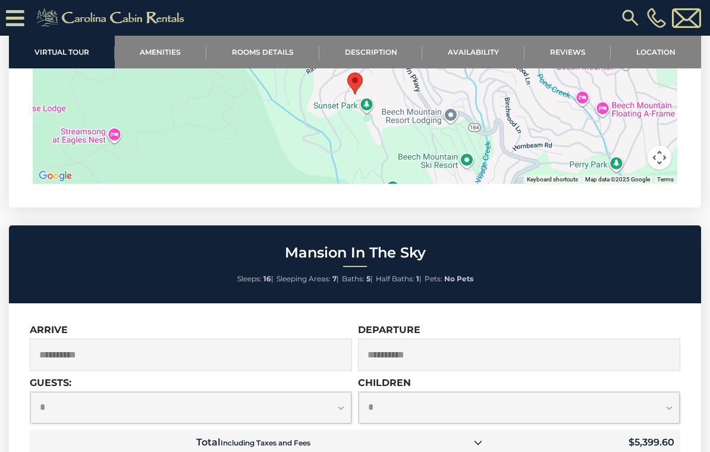
scroll to position [3797, 0]
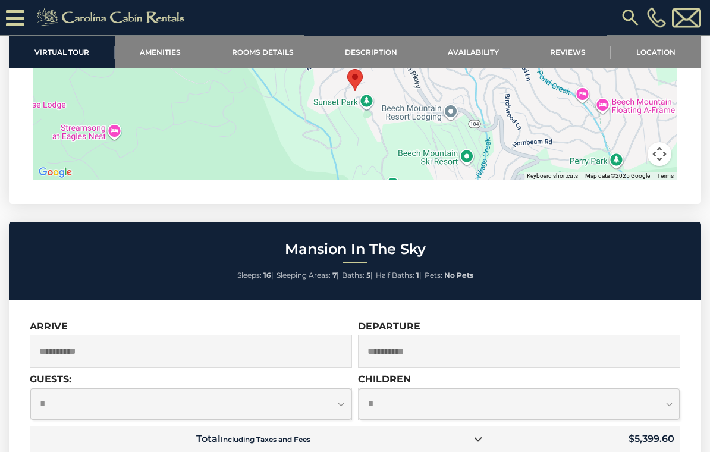
click at [146, 336] on input "**********" at bounding box center [191, 352] width 322 height 33
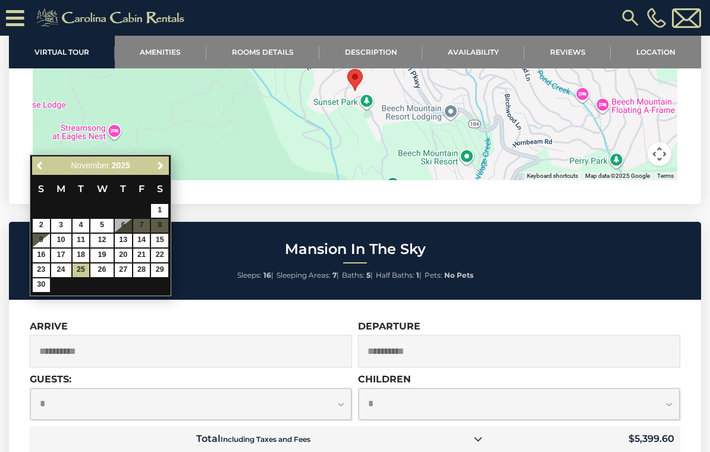
click at [334, 389] on select "**********" at bounding box center [190, 405] width 321 height 32
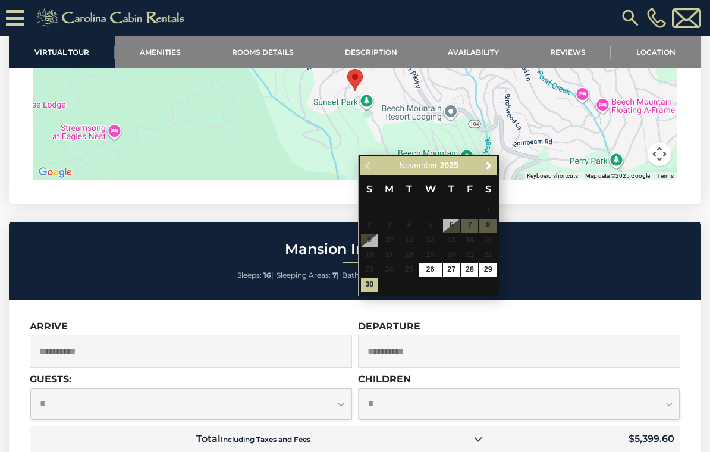
click at [180, 389] on select "**********" at bounding box center [190, 405] width 321 height 32
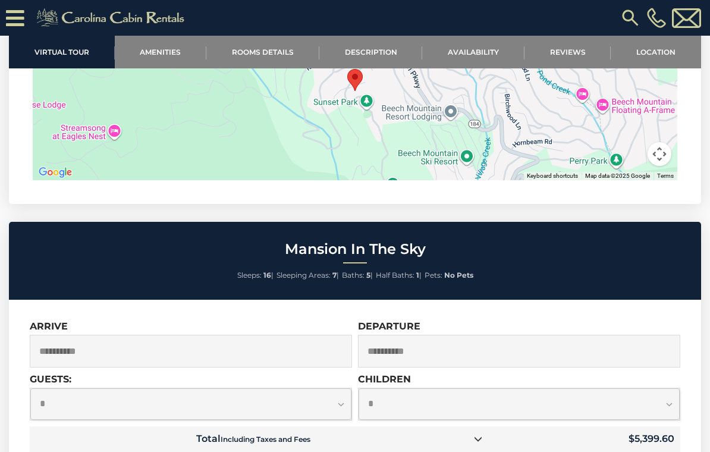
select select "*"
click at [663, 389] on select "**********" at bounding box center [519, 405] width 321 height 32
select select "*"
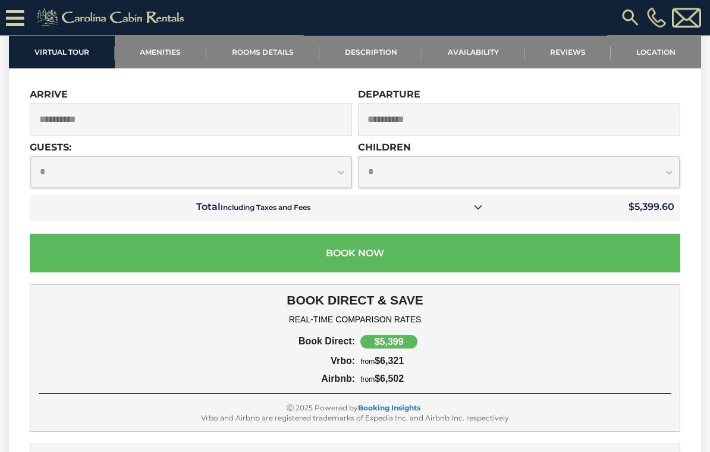
scroll to position [4029, 0]
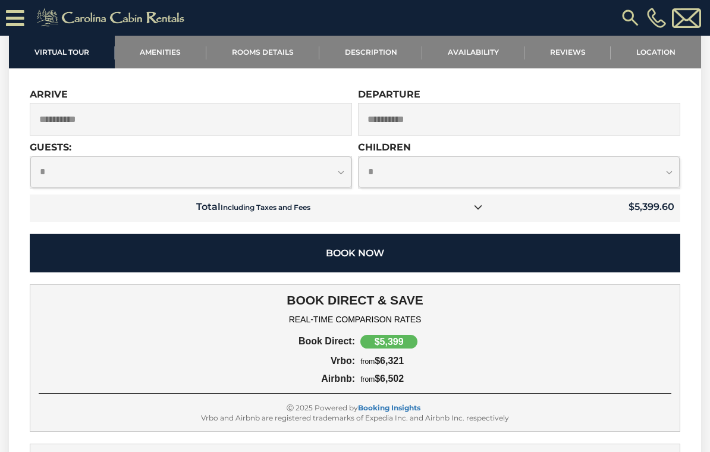
click at [548, 234] on button "Book Now" at bounding box center [355, 253] width 651 height 39
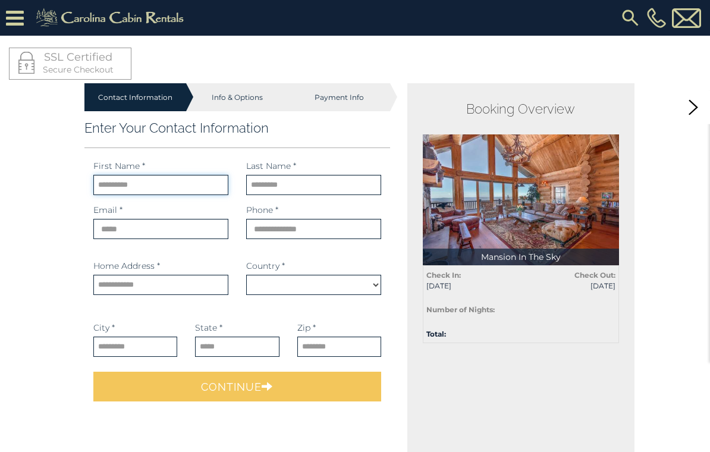
click at [177, 190] on input "text" at bounding box center [160, 185] width 135 height 20
select select "*********"
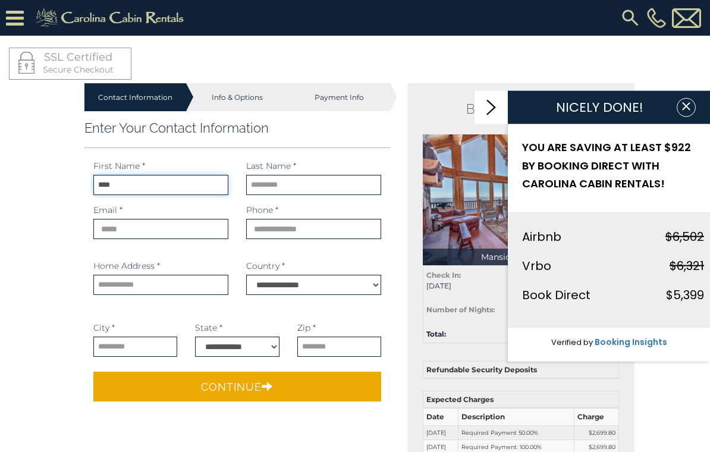
type input "****"
click at [306, 195] on input "text" at bounding box center [313, 185] width 135 height 20
type input "*****"
click at [170, 231] on input "email" at bounding box center [160, 229] width 135 height 20
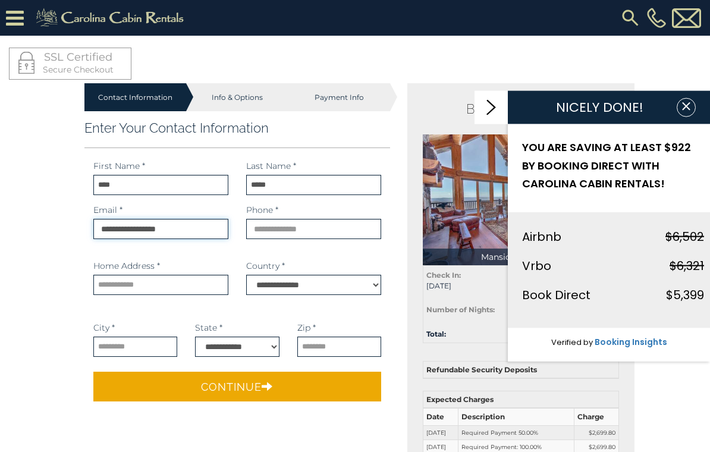
type input "**********"
click at [331, 230] on input "phone" at bounding box center [313, 229] width 135 height 20
click at [261, 187] on input "*****" at bounding box center [313, 185] width 135 height 20
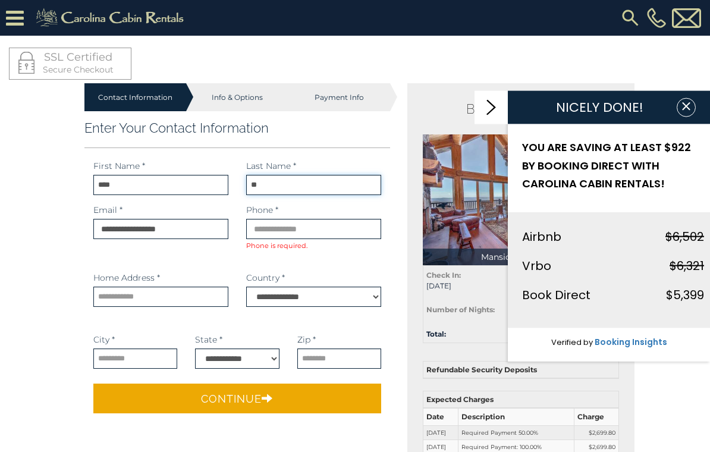
type input "*"
type input "*****"
click at [327, 233] on input "phone" at bounding box center [313, 229] width 135 height 20
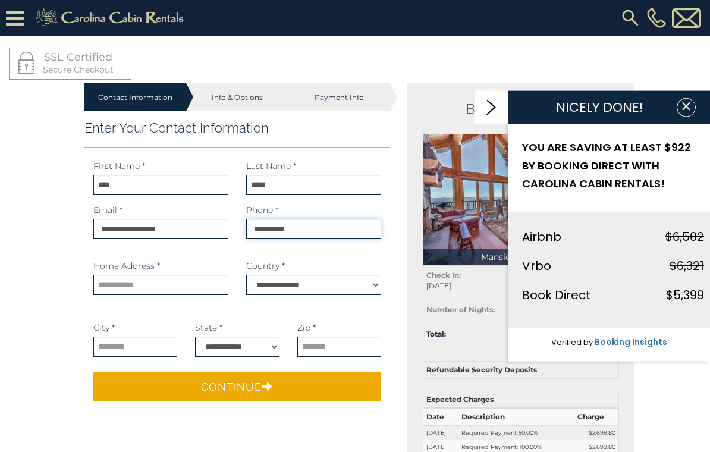
type input "**********"
click at [189, 279] on input "text" at bounding box center [160, 285] width 135 height 20
type input "**********"
click at [368, 287] on select "**********" at bounding box center [313, 285] width 135 height 20
click at [145, 356] on input "text" at bounding box center [135, 347] width 84 height 20
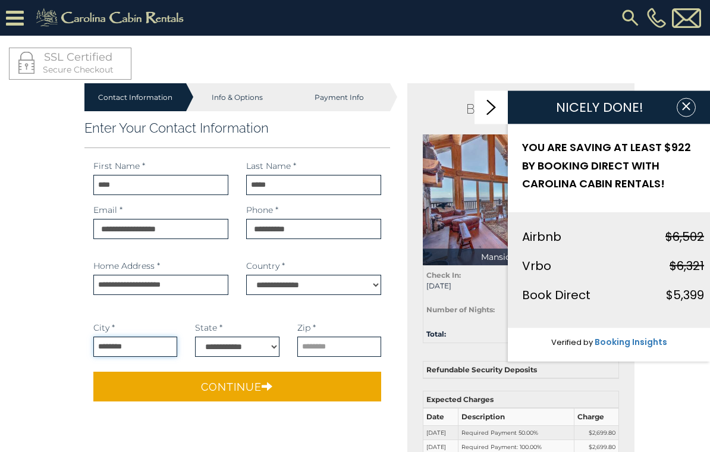
type input "********"
click at [259, 344] on select "**********" at bounding box center [237, 347] width 84 height 20
select select "**"
click at [345, 353] on input "text" at bounding box center [339, 347] width 84 height 20
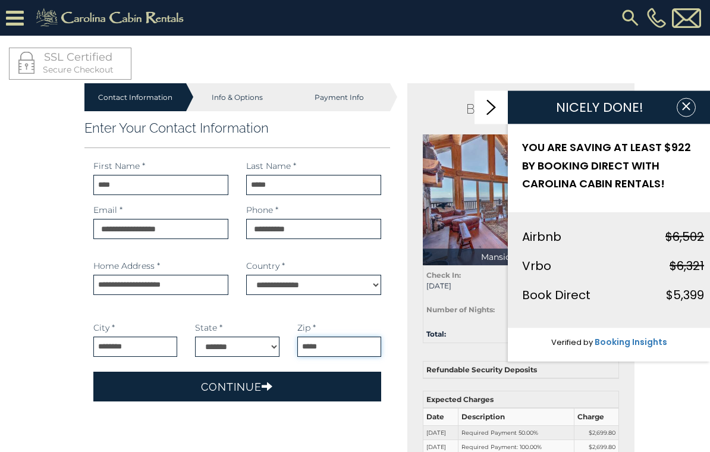
type input "*****"
click at [350, 388] on button "Continue" at bounding box center [237, 387] width 288 height 30
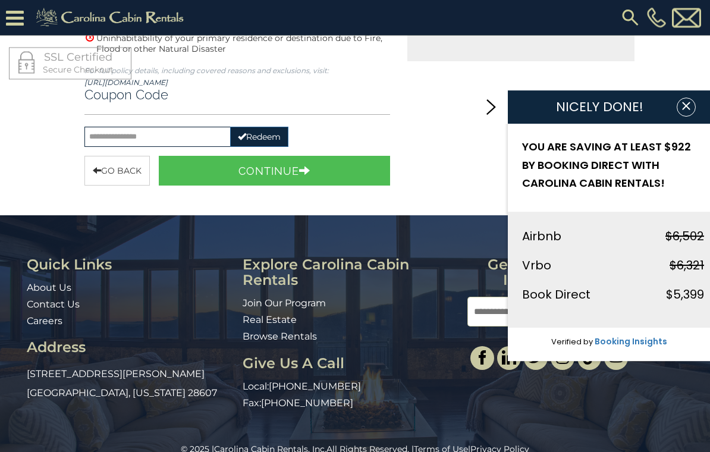
scroll to position [583, 0]
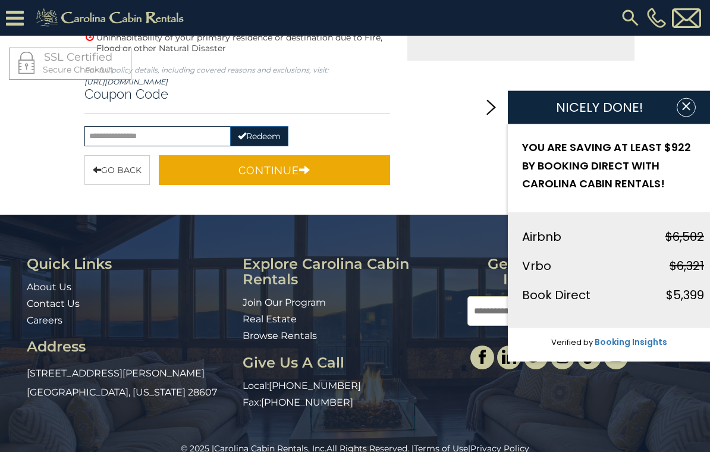
click at [333, 170] on button "Continue" at bounding box center [274, 170] width 231 height 30
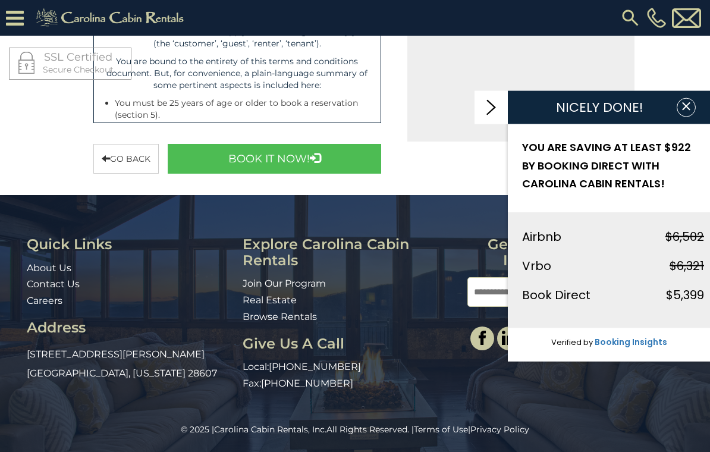
scroll to position [488, 0]
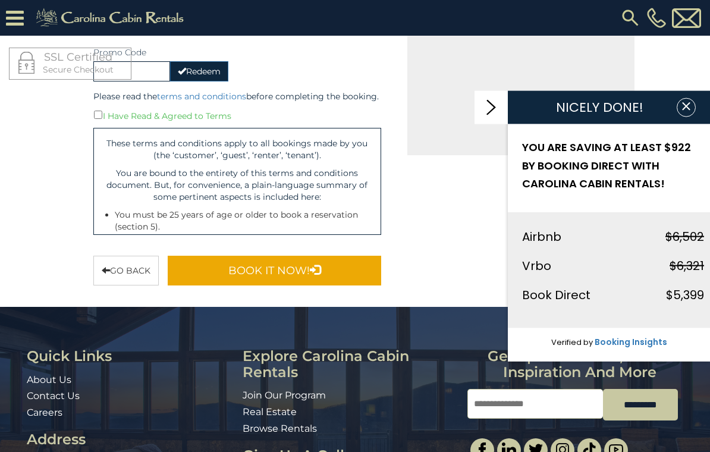
click at [348, 286] on button "Book It Now!" at bounding box center [275, 271] width 214 height 30
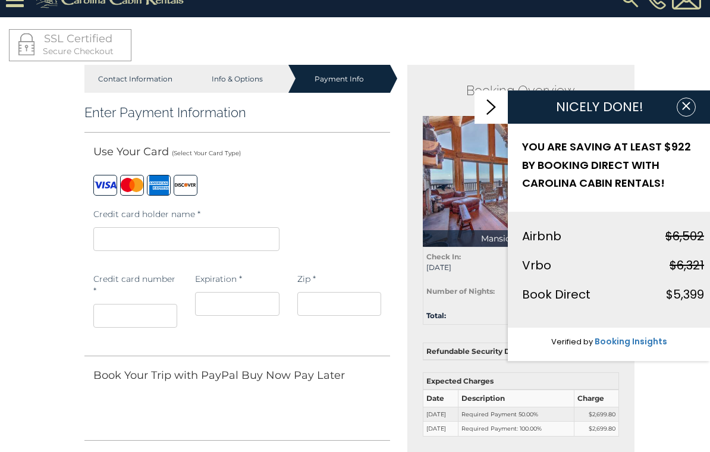
scroll to position [18, 0]
click at [690, 110] on icon "button" at bounding box center [687, 107] width 12 height 12
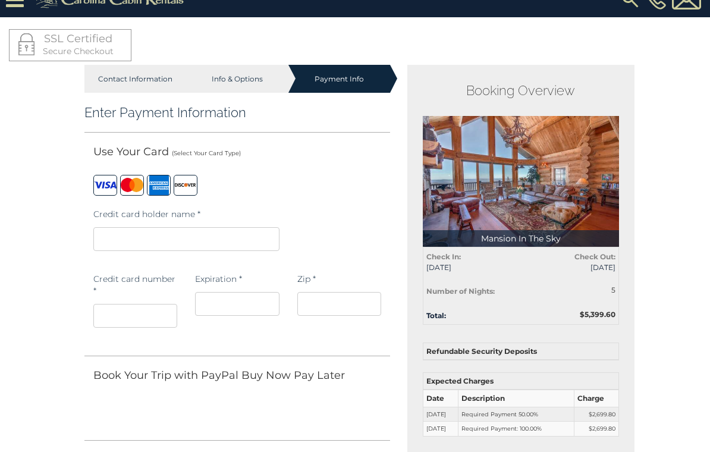
scroll to position [18, 0]
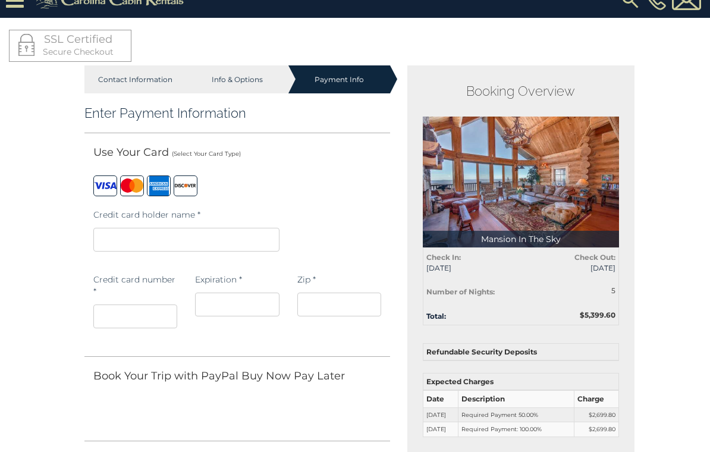
click at [264, 314] on iframe at bounding box center [237, 305] width 84 height 24
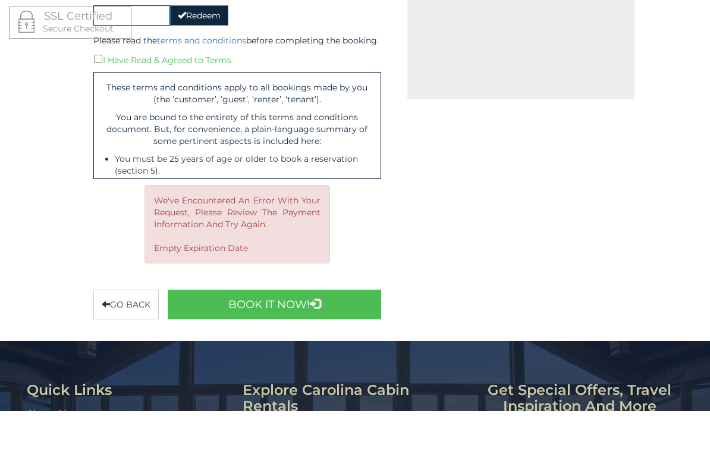
scroll to position [509, 0]
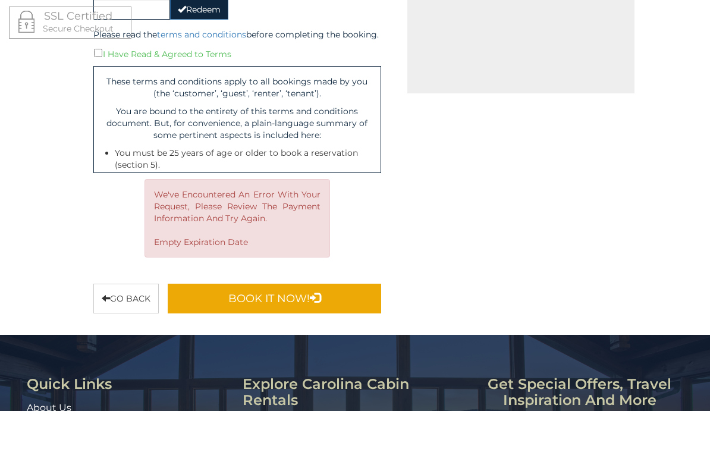
click at [308, 325] on button "Book It Now!" at bounding box center [275, 340] width 214 height 30
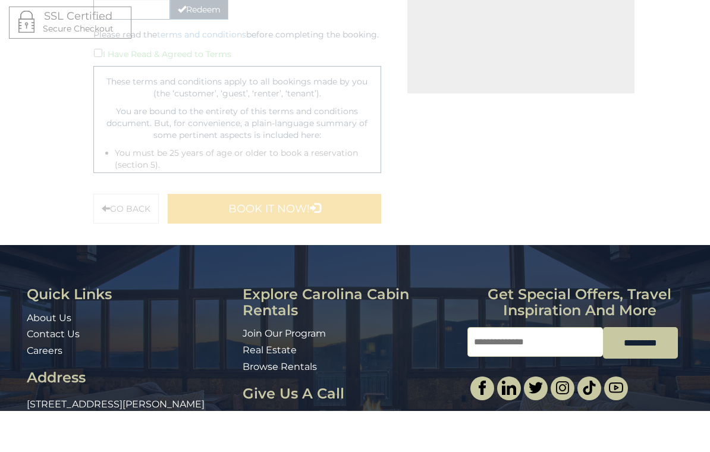
scroll to position [551, 0]
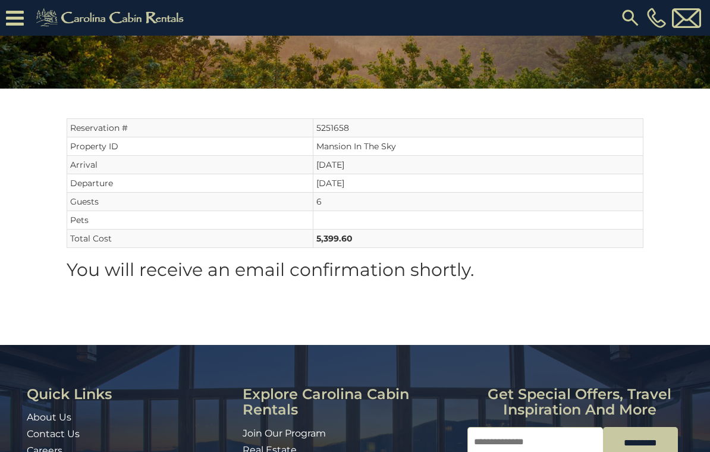
scroll to position [127, 0]
